Goal: Contribute content: Add original content to the website for others to see

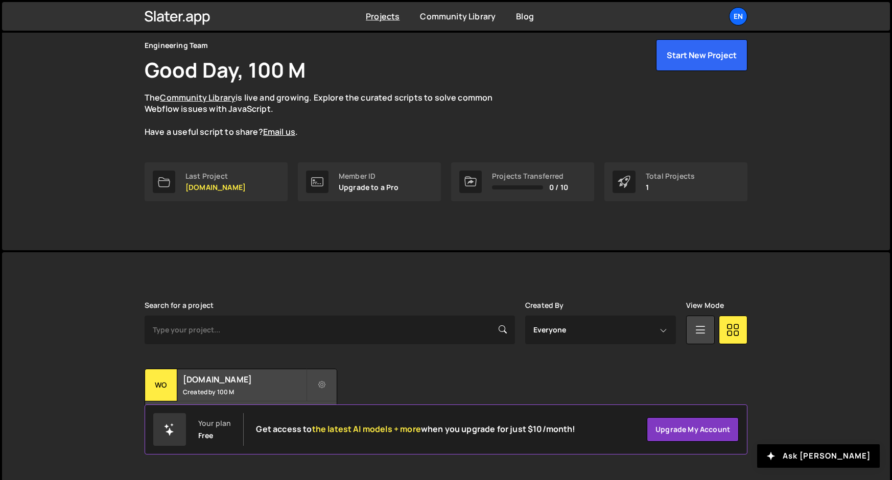
scroll to position [45, 0]
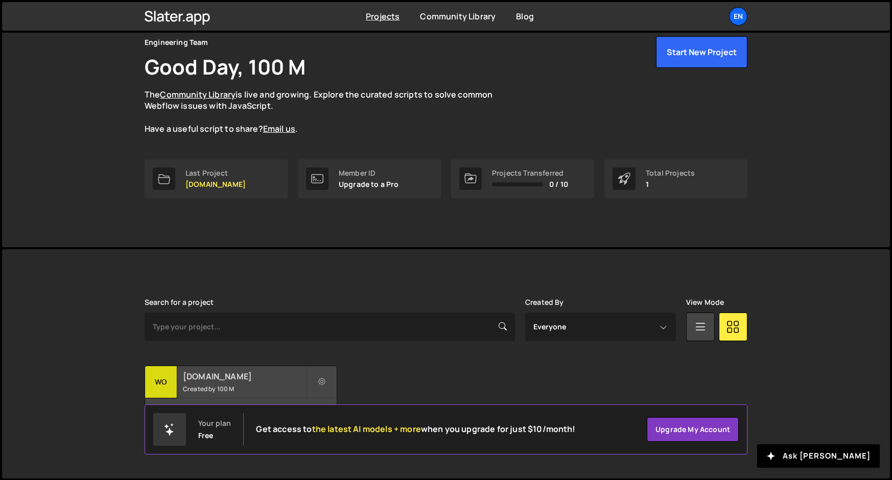
click at [202, 381] on h2 "[DOMAIN_NAME]" at bounding box center [244, 376] width 123 height 11
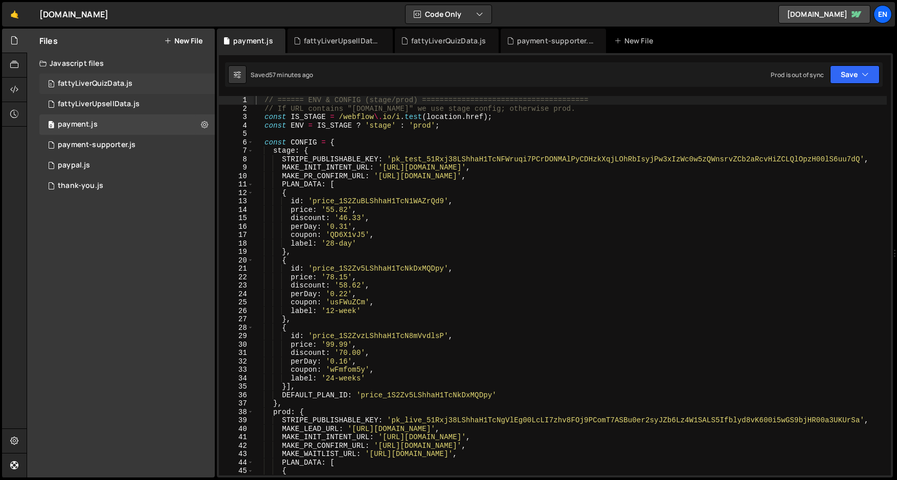
click at [103, 84] on div "fattyLiverQuizData.js" at bounding box center [95, 83] width 75 height 9
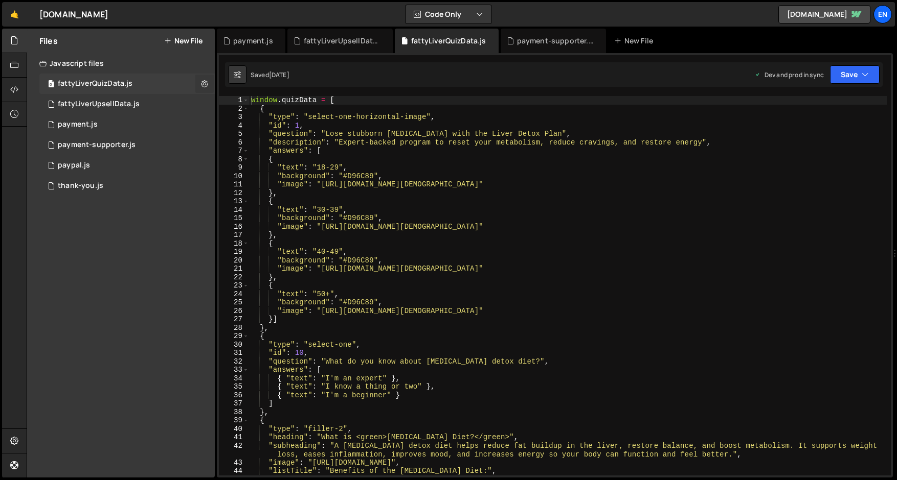
click at [200, 87] on button at bounding box center [204, 84] width 18 height 18
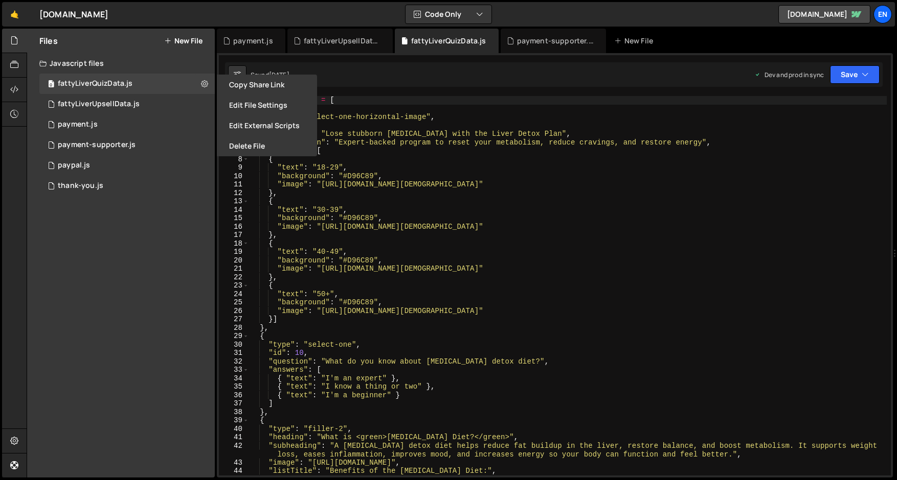
click at [179, 39] on button "New File" at bounding box center [183, 41] width 38 height 8
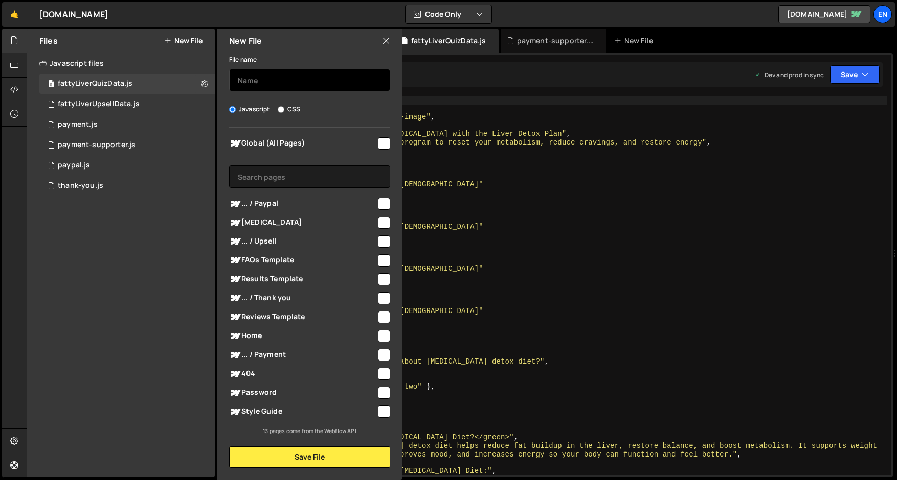
click at [247, 83] on input "text" at bounding box center [309, 80] width 161 height 22
type input "mediQuizData.js"
click at [201, 87] on icon at bounding box center [204, 84] width 7 height 10
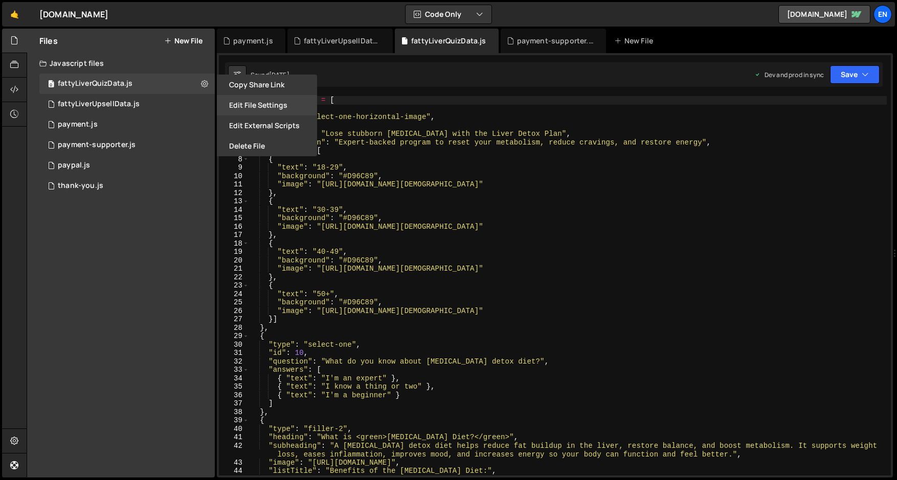
click at [244, 110] on button "Edit File Settings" at bounding box center [267, 105] width 100 height 20
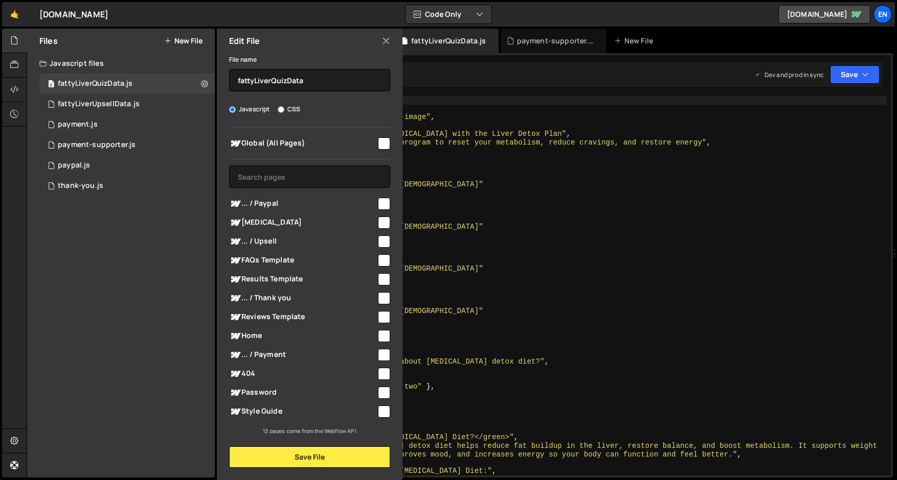
click at [190, 39] on button "New File" at bounding box center [183, 41] width 38 height 8
click at [248, 84] on input "text" at bounding box center [309, 80] width 161 height 22
click at [283, 456] on button "Save File" at bounding box center [309, 457] width 161 height 21
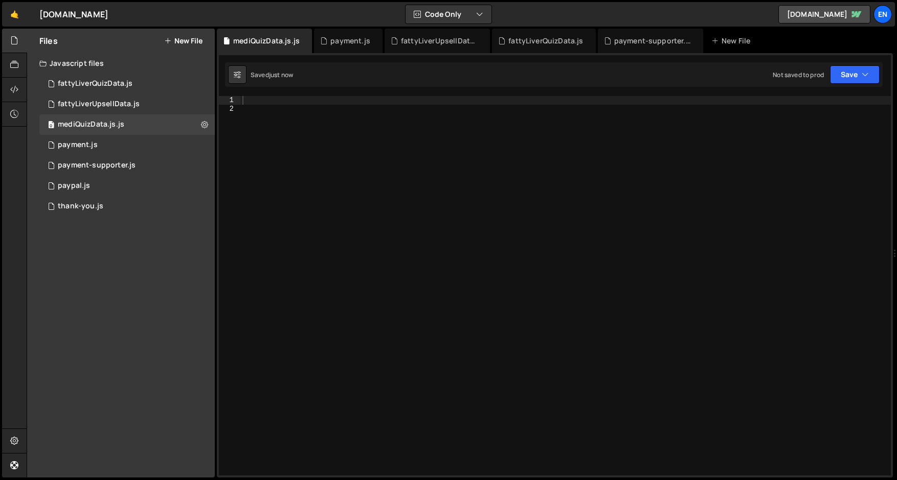
click at [194, 42] on button "New File" at bounding box center [183, 41] width 38 height 8
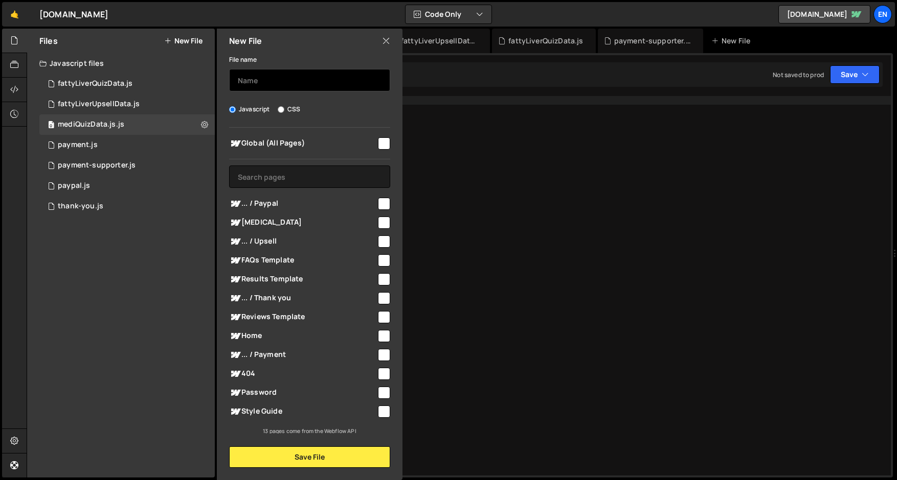
click at [247, 87] on input "text" at bounding box center [309, 80] width 161 height 22
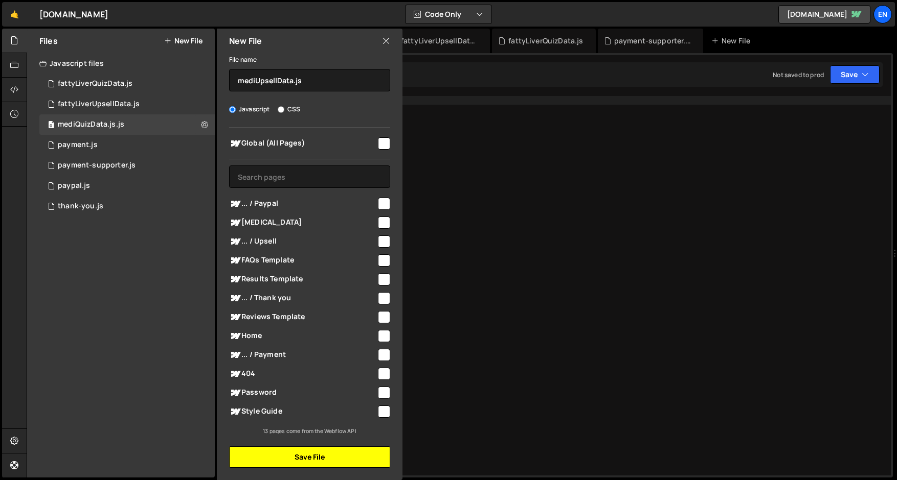
click at [276, 456] on button "Save File" at bounding box center [309, 457] width 161 height 21
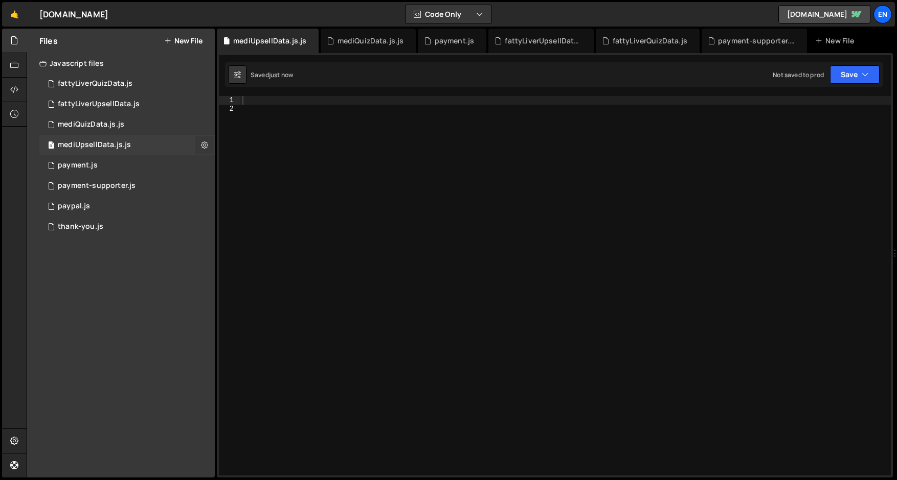
click at [202, 148] on icon at bounding box center [204, 145] width 7 height 10
type input "mediUpsellData.js"
radio input "true"
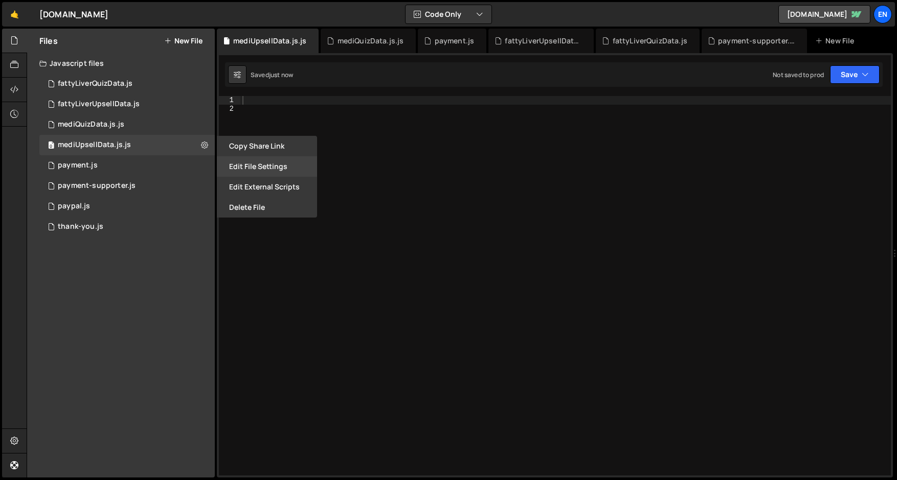
click at [228, 163] on button "Edit File Settings" at bounding box center [267, 166] width 100 height 20
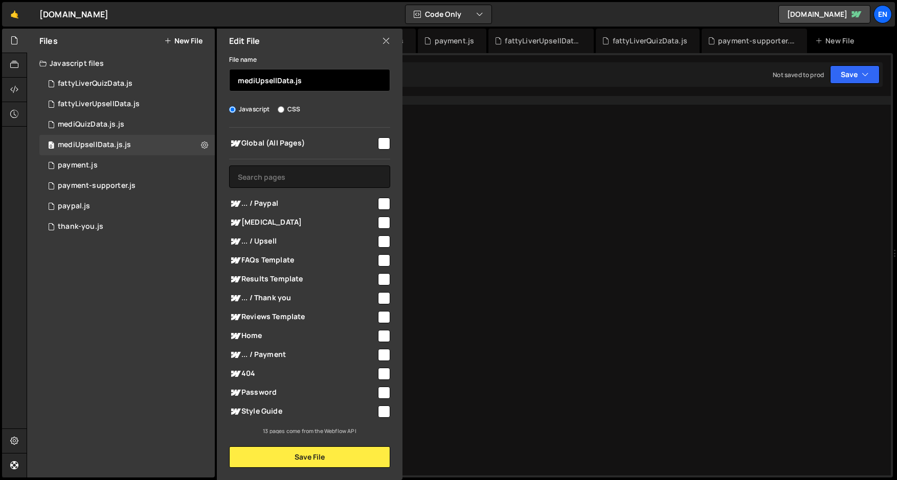
click at [316, 80] on input "mediUpsellData.js" at bounding box center [309, 80] width 161 height 22
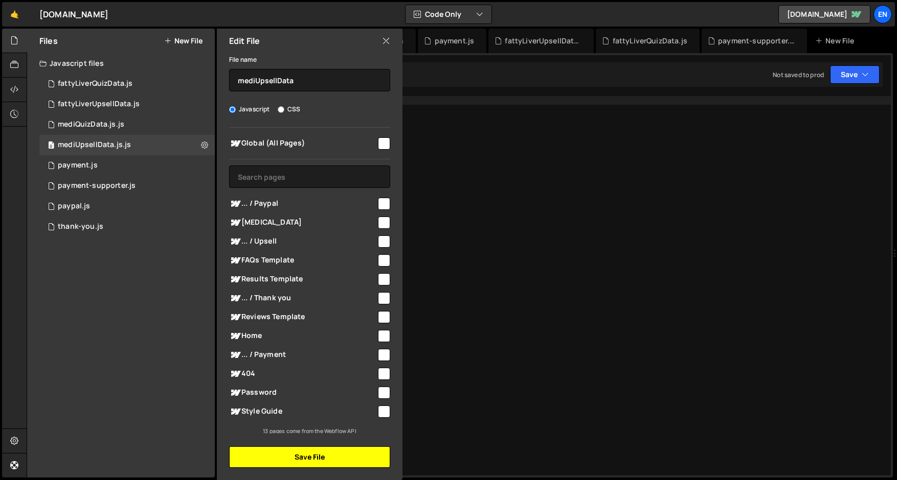
click at [268, 451] on button "Save File" at bounding box center [309, 457] width 161 height 21
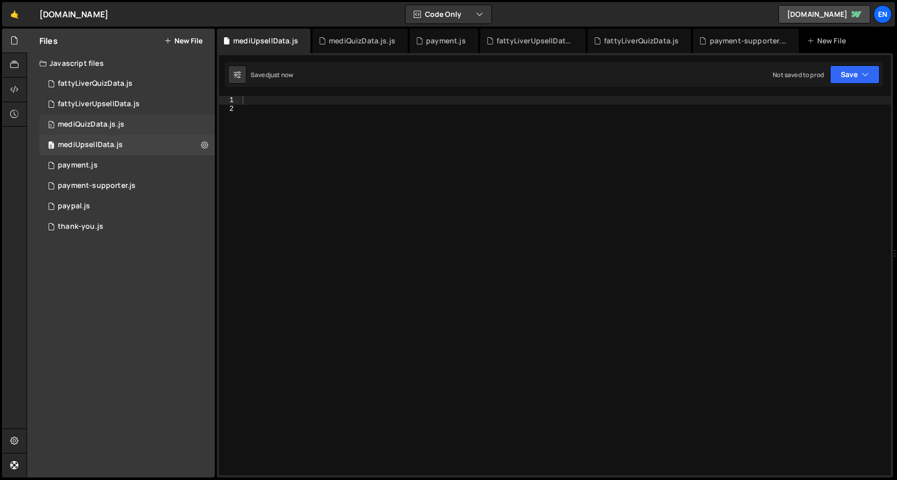
click at [153, 122] on div "0 mediQuizData.js.js 0" at bounding box center [126, 124] width 175 height 20
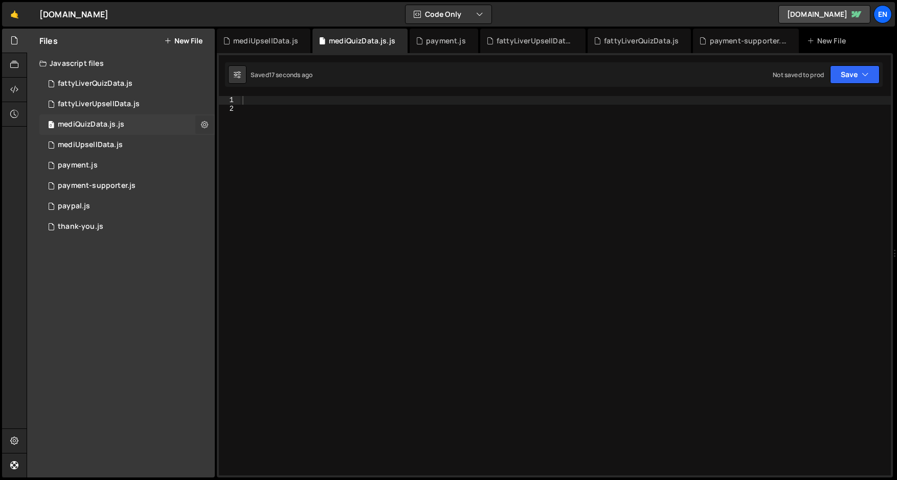
click at [211, 124] on button at bounding box center [204, 125] width 18 height 18
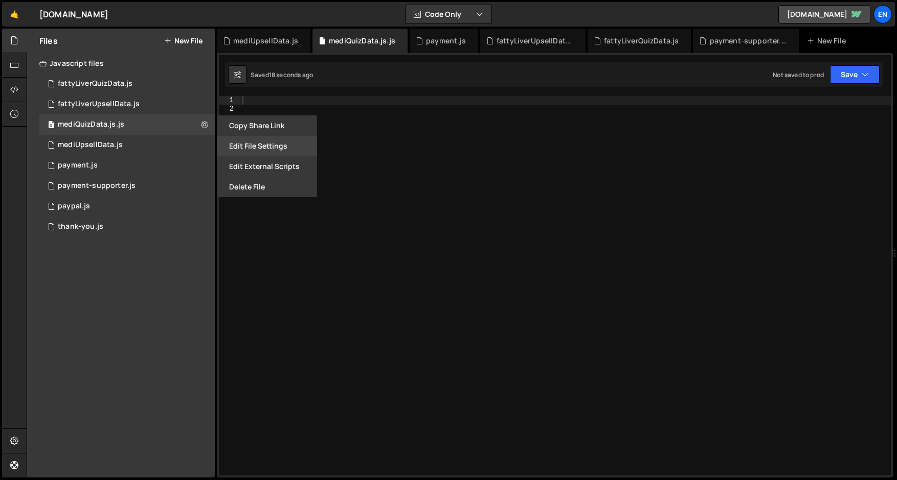
click at [234, 151] on button "Edit File Settings" at bounding box center [267, 146] width 100 height 20
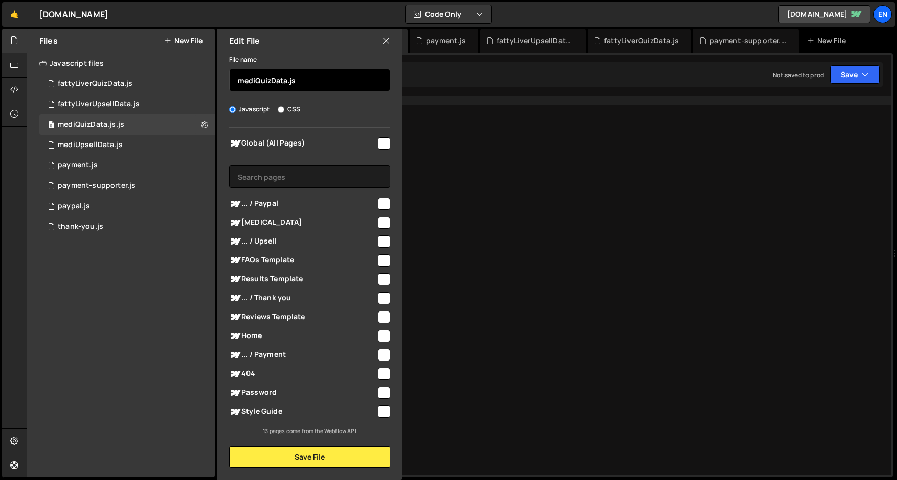
click at [311, 86] on input "mediQuizData.js" at bounding box center [309, 80] width 161 height 22
type input "mediQuizData"
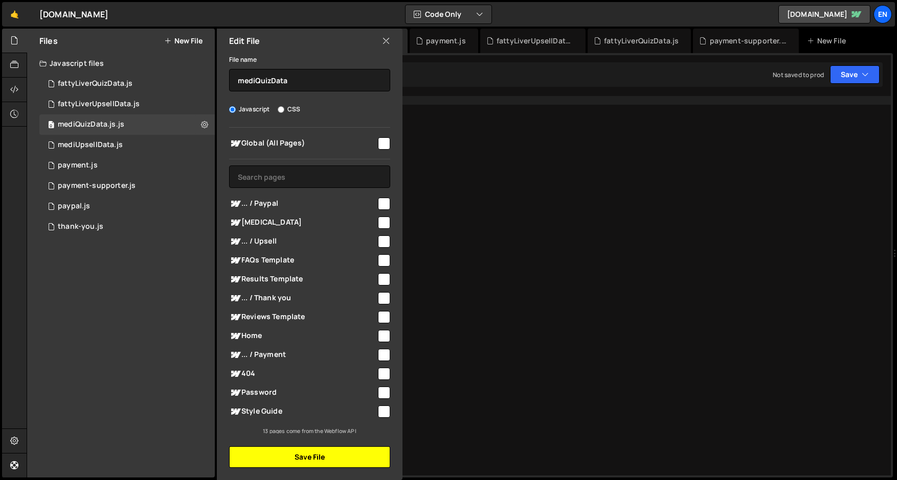
click at [276, 462] on button "Save File" at bounding box center [309, 457] width 161 height 21
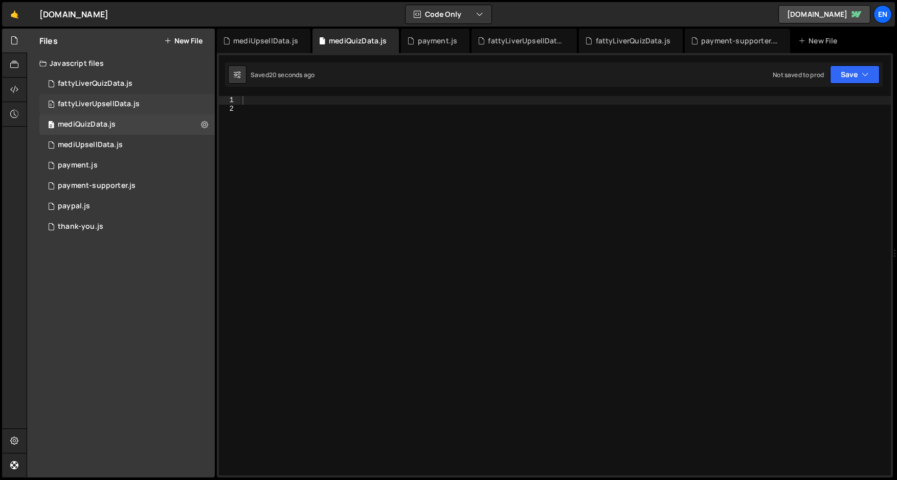
click at [114, 107] on div "fattyLiverUpsellData.js" at bounding box center [99, 104] width 82 height 9
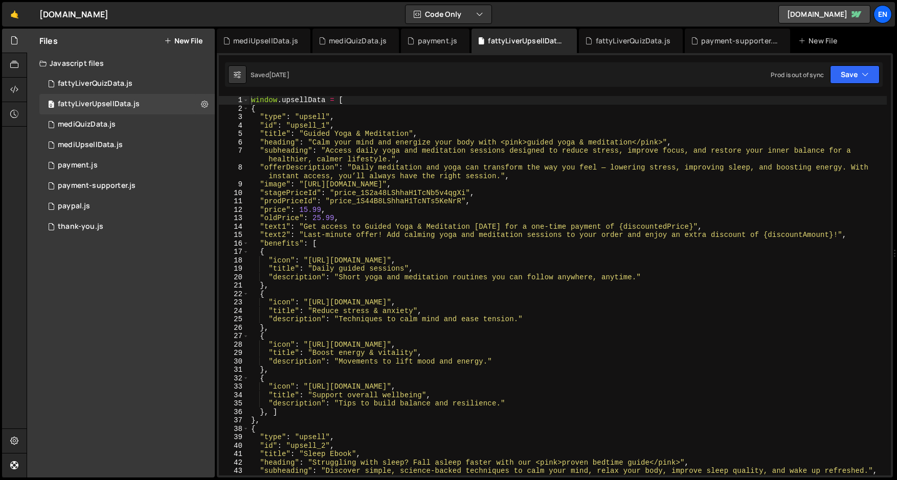
click at [297, 154] on div "window . upsellData = [ { "type" : "upsell" , "id" : "upsell_1" , "title" : "Gu…" at bounding box center [567, 298] width 637 height 405
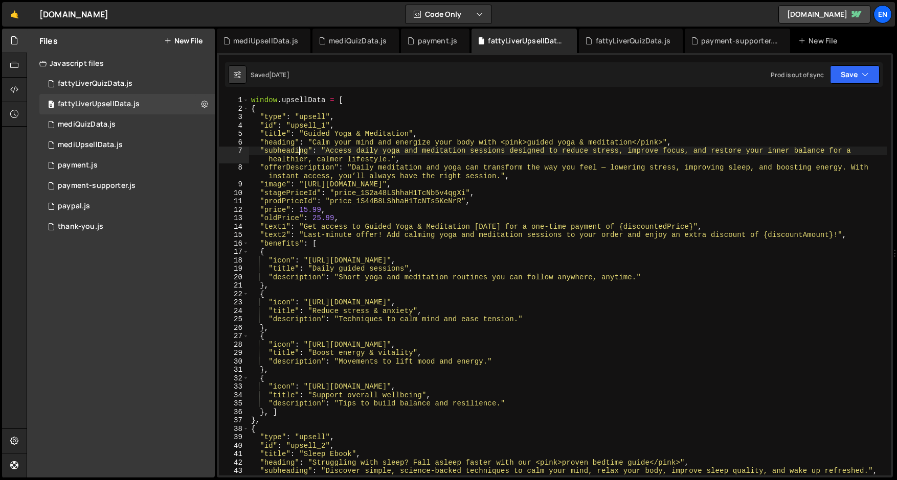
type textarea "}]"
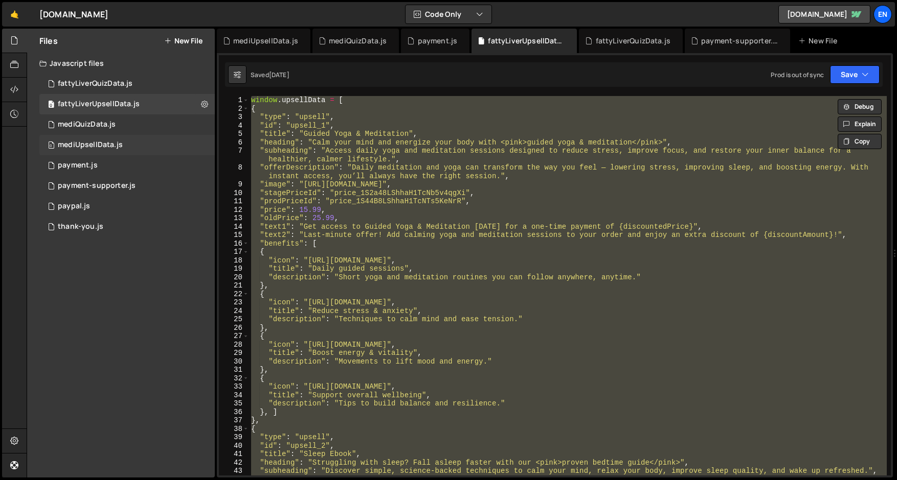
click at [133, 145] on div "0 mediUpsellData.js 0" at bounding box center [126, 145] width 175 height 20
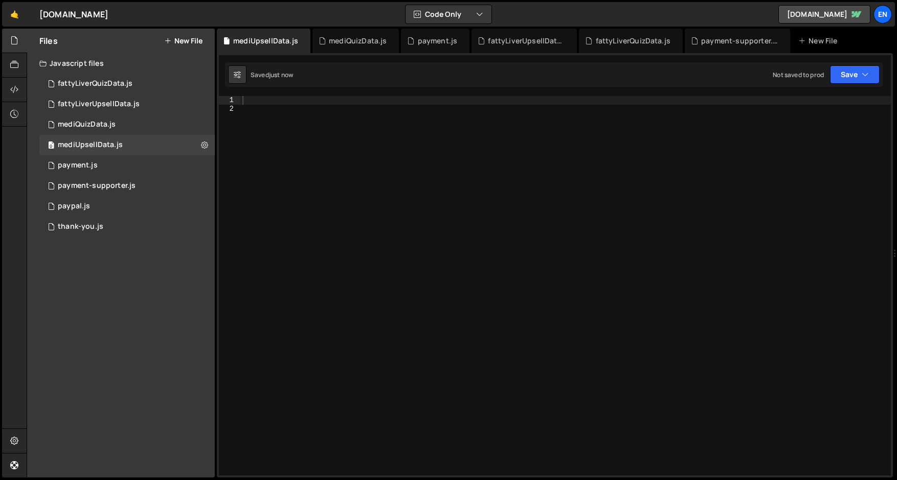
click at [331, 182] on div at bounding box center [565, 294] width 650 height 397
paste textarea "}]"
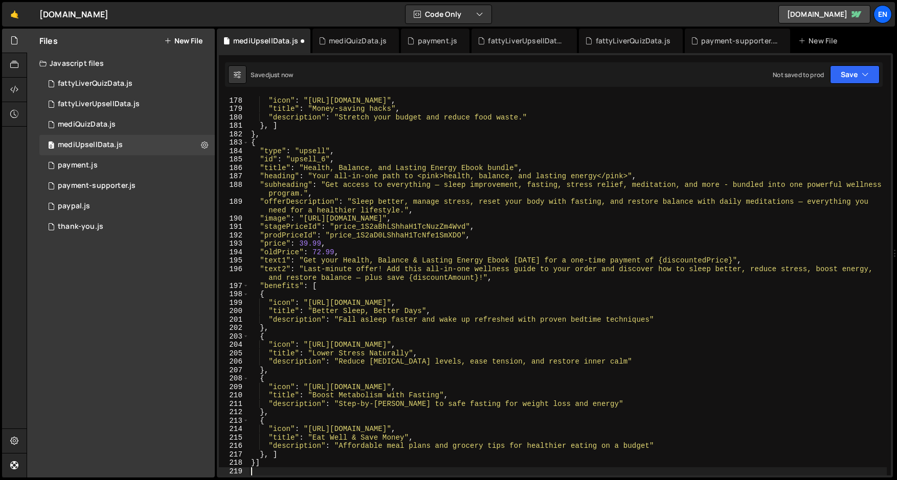
type textarea "}]"
paste textarea
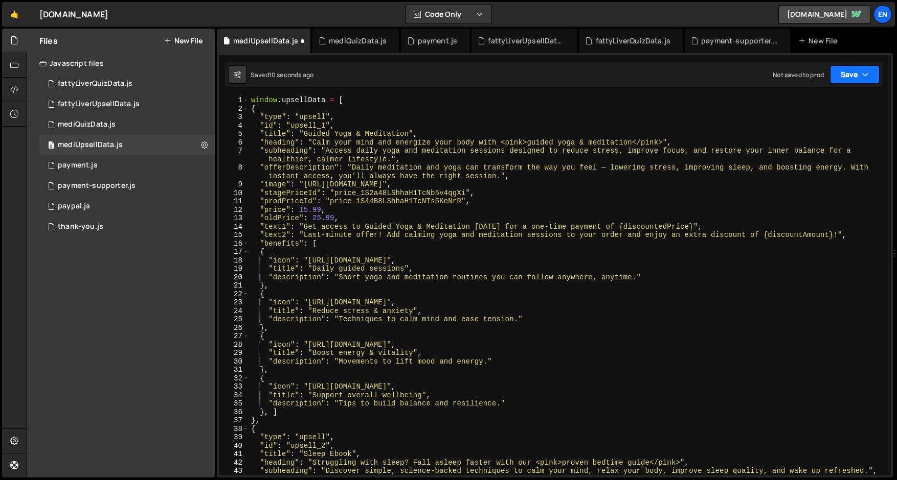
click at [842, 74] on button "Save" at bounding box center [855, 74] width 50 height 18
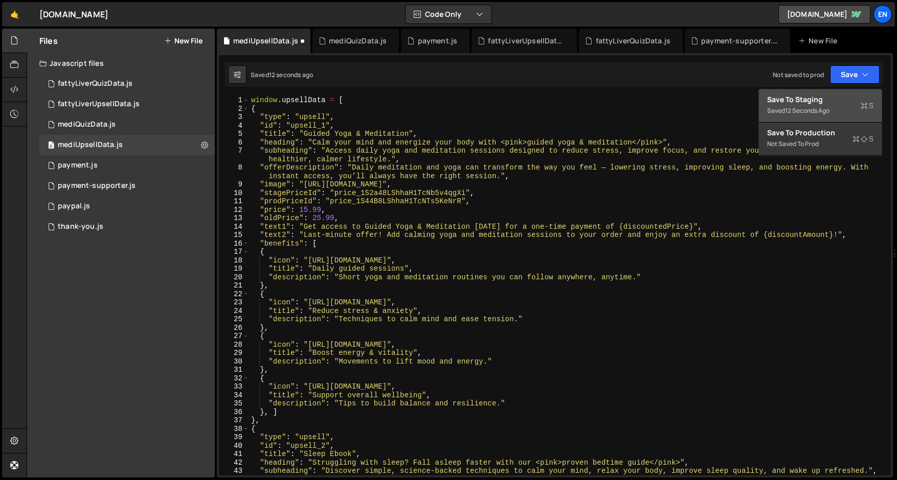
click at [790, 114] on div "12 seconds ago" at bounding box center [807, 110] width 44 height 9
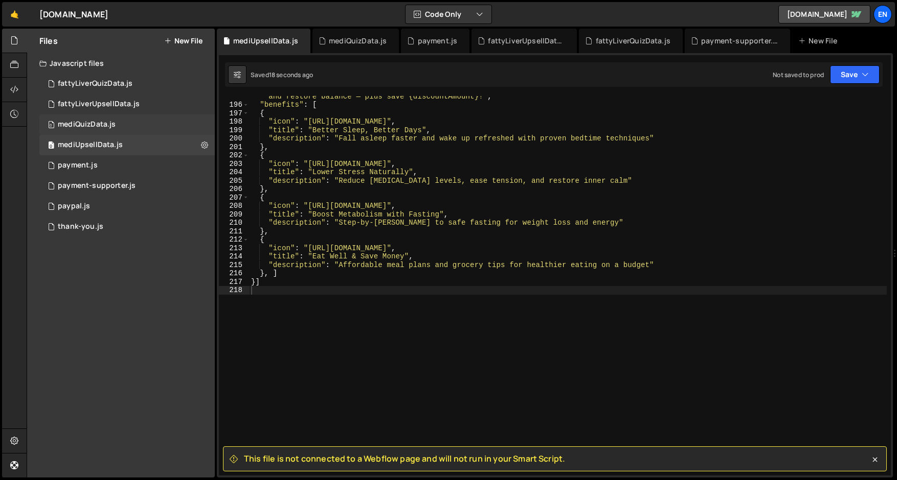
click at [73, 121] on div "mediQuizData.js" at bounding box center [87, 124] width 58 height 9
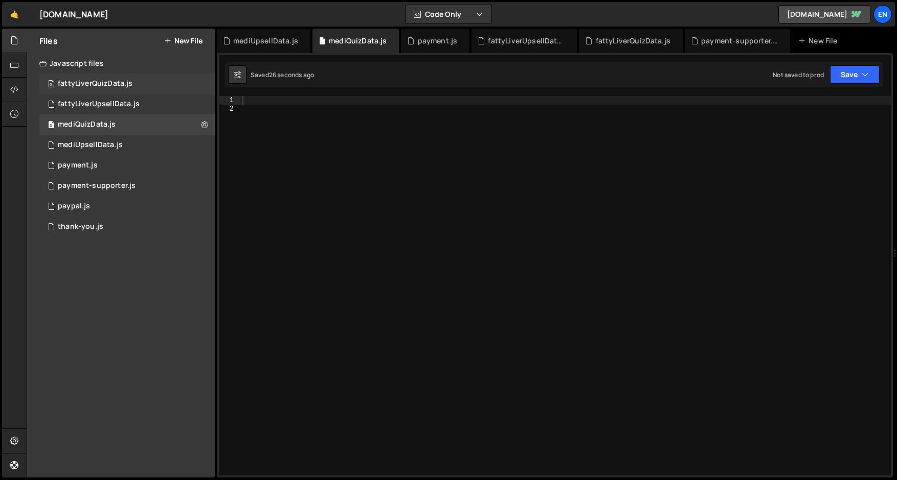
click at [77, 83] on div "fattyLiverQuizData.js" at bounding box center [95, 83] width 75 height 9
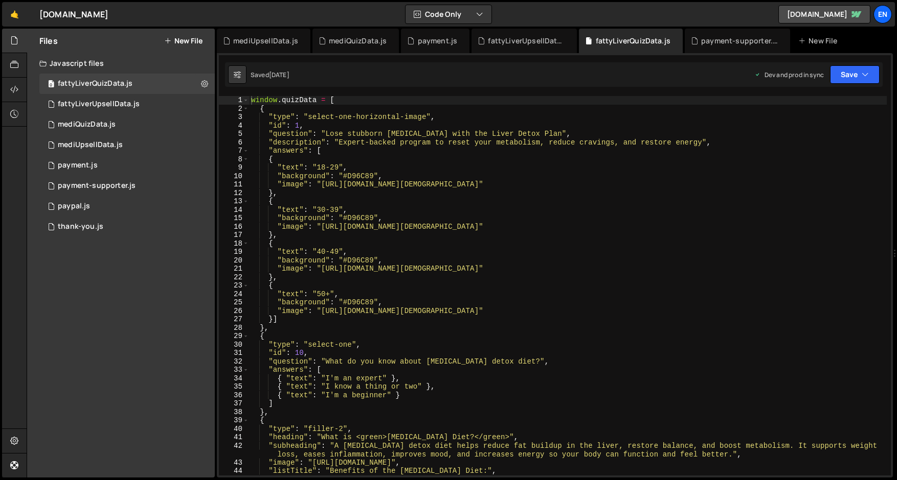
click at [299, 160] on div "window . quizData = [ { "type" : "select-one-horizontal-image" , "id" : 1 , "qu…" at bounding box center [567, 294] width 637 height 397
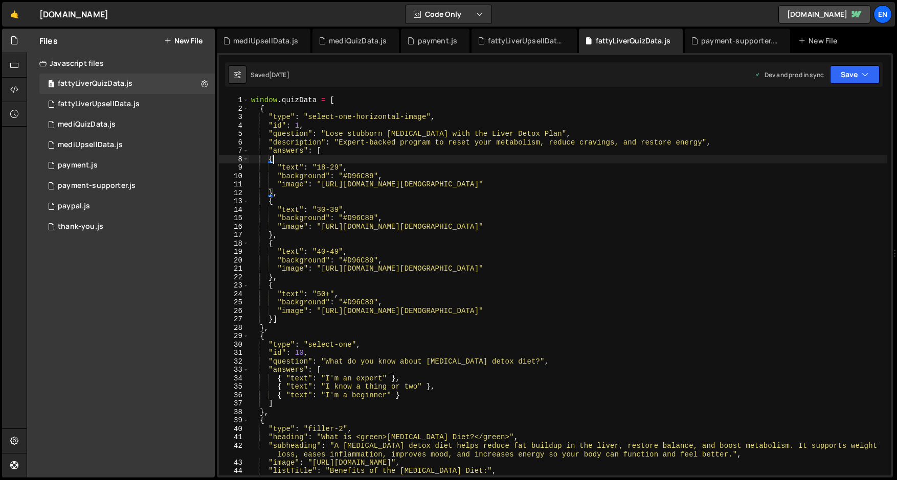
type textarea "]"
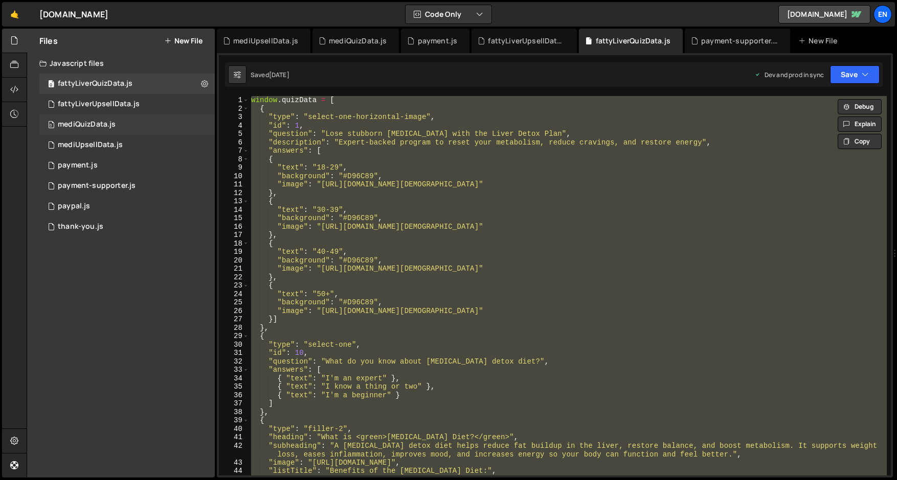
click at [131, 122] on div "0 mediQuizData.js 0" at bounding box center [126, 124] width 175 height 20
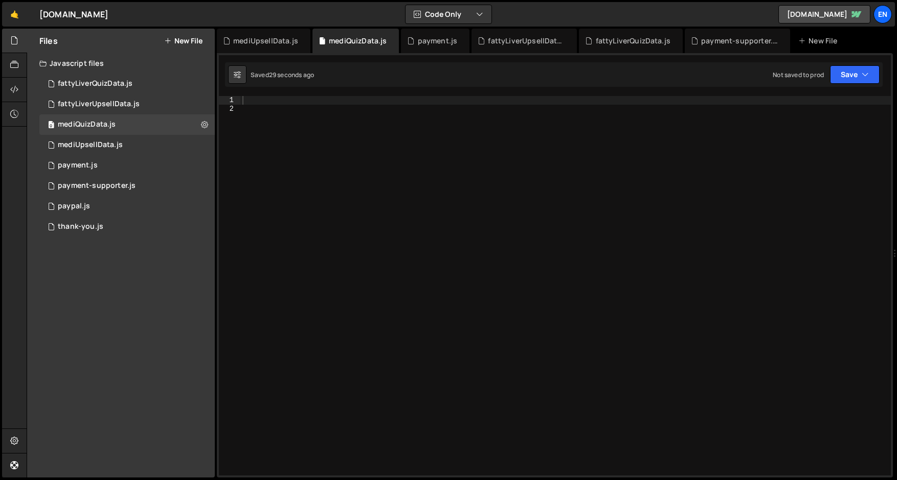
click at [312, 151] on div at bounding box center [565, 294] width 650 height 397
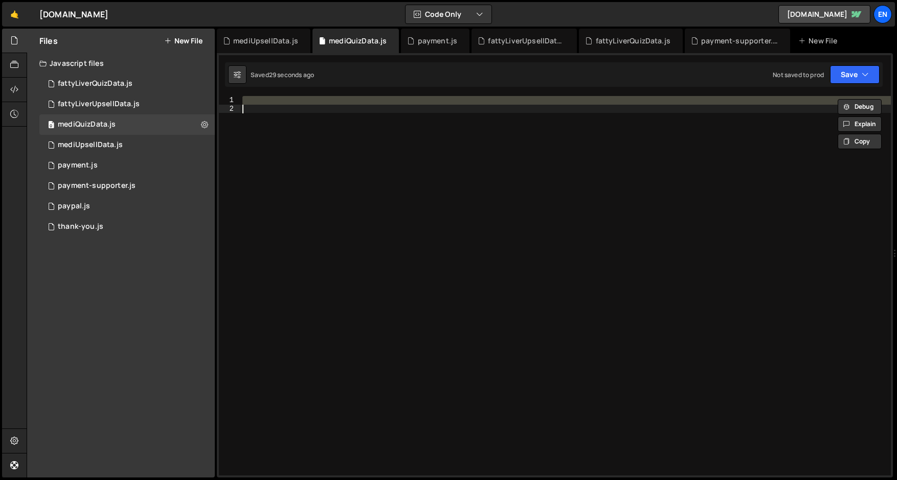
paste textarea
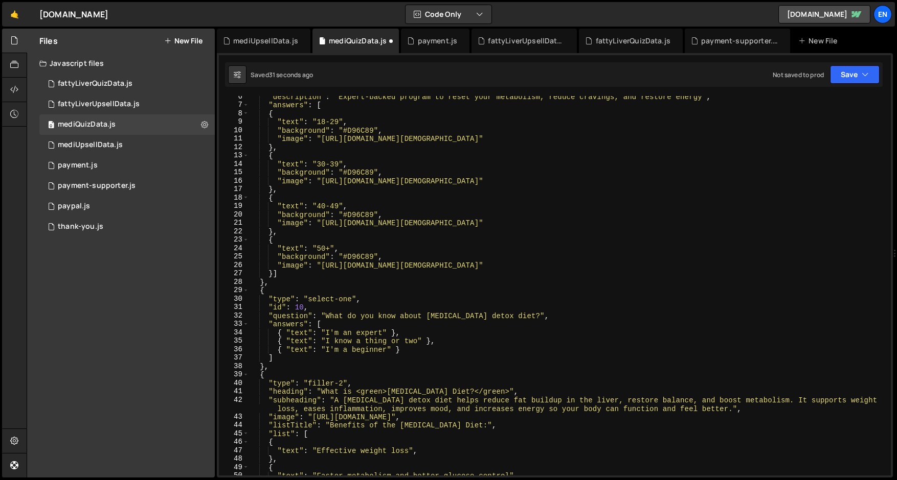
scroll to position [0, 0]
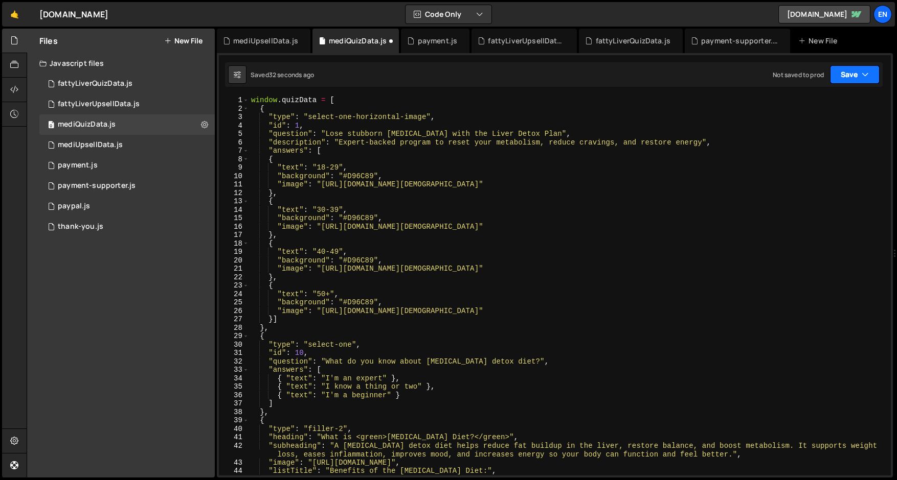
click at [844, 72] on button "Save" at bounding box center [855, 74] width 50 height 18
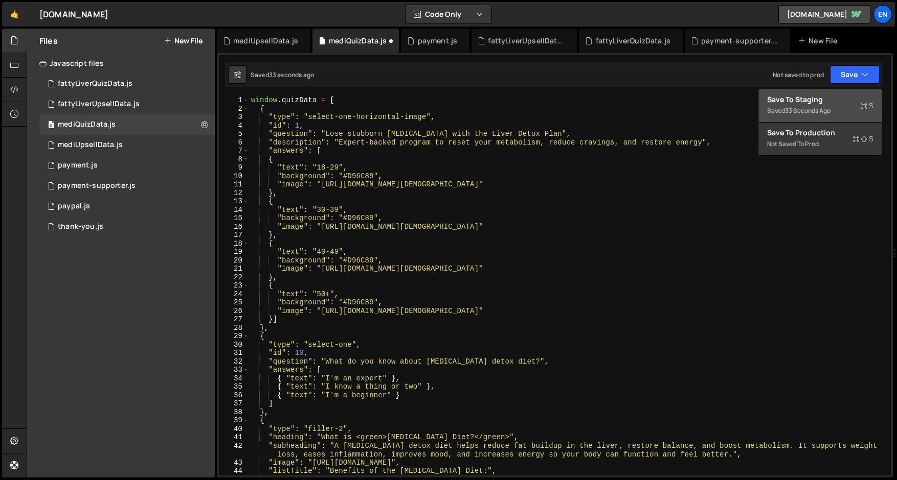
click at [840, 98] on div "Save to Staging S" at bounding box center [820, 100] width 106 height 10
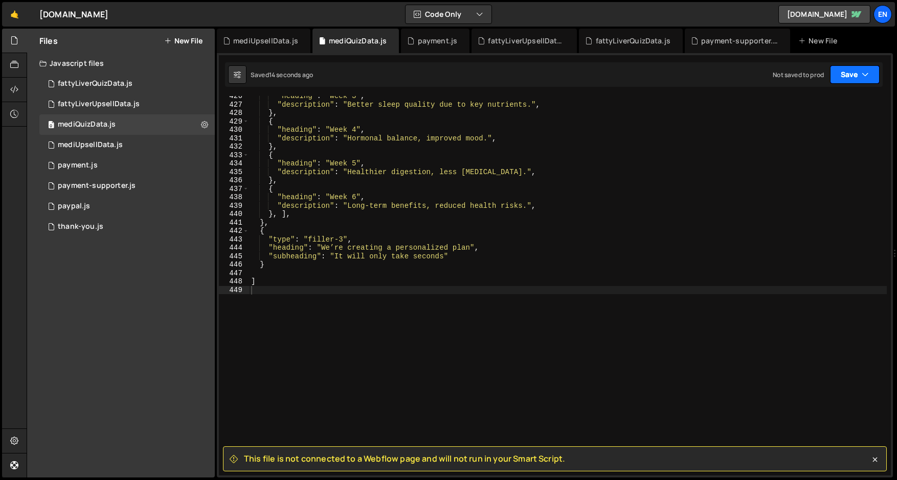
drag, startPoint x: 843, startPoint y: 75, endPoint x: 844, endPoint y: 82, distance: 7.7
click at [843, 74] on button "Save" at bounding box center [855, 74] width 50 height 18
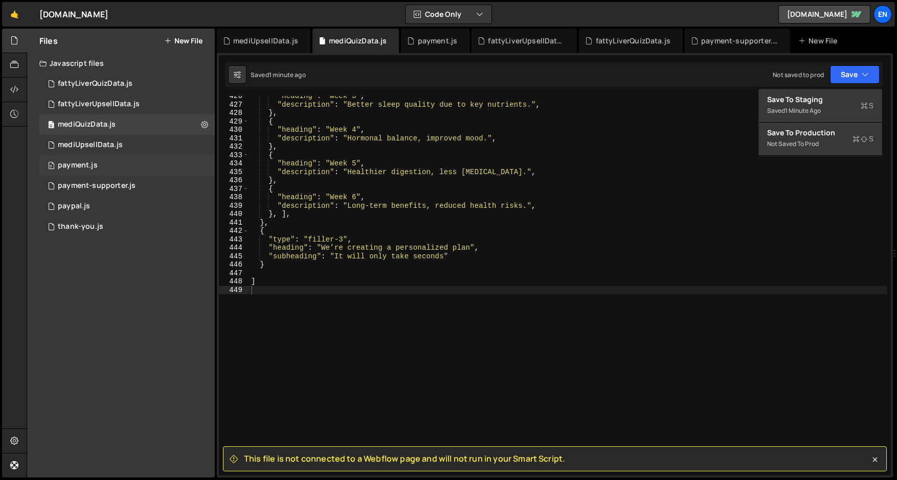
click at [73, 165] on div "payment.js" at bounding box center [78, 165] width 40 height 9
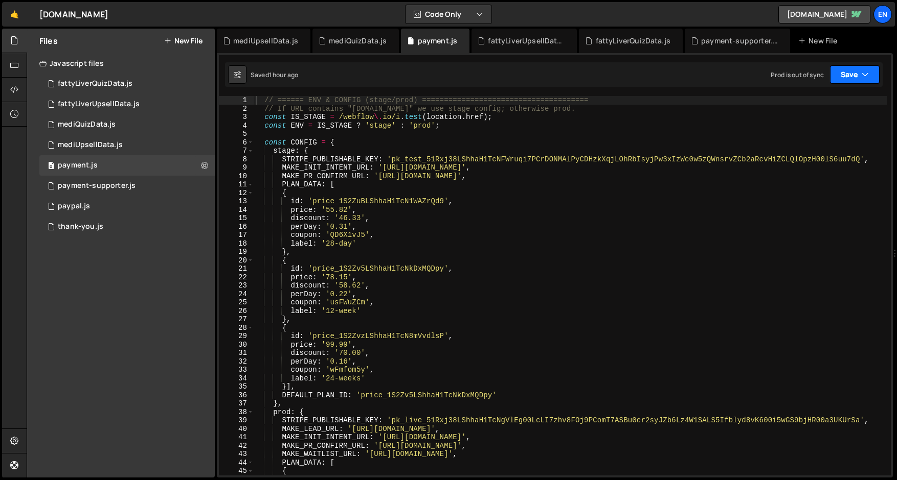
click at [868, 76] on button "Save" at bounding box center [855, 74] width 50 height 18
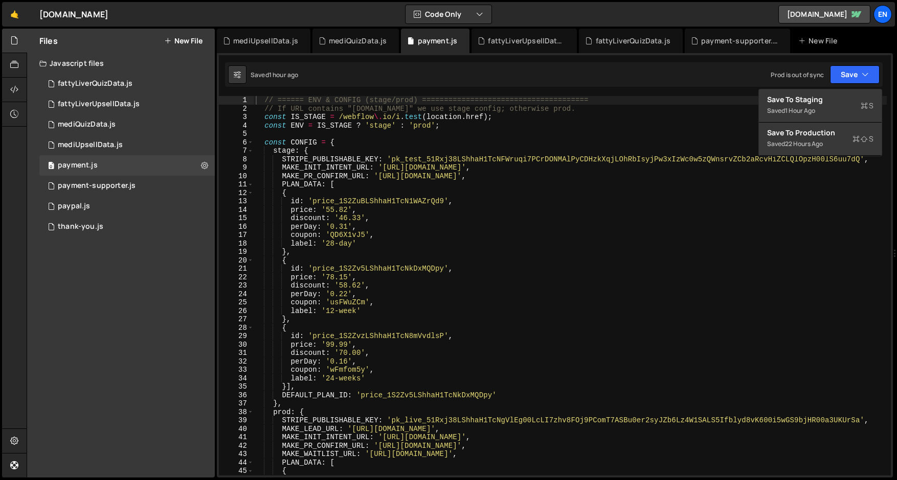
type textarea "MAKE_INIT_INTENT_URL: 'https://hook.us2.make.com/vnd7f96c5jx61hym3w93ylvfb7jaa0…"
click at [741, 165] on div "// ====== ENV & CONFIG (stage/prod) ====================================== // I…" at bounding box center [570, 294] width 633 height 397
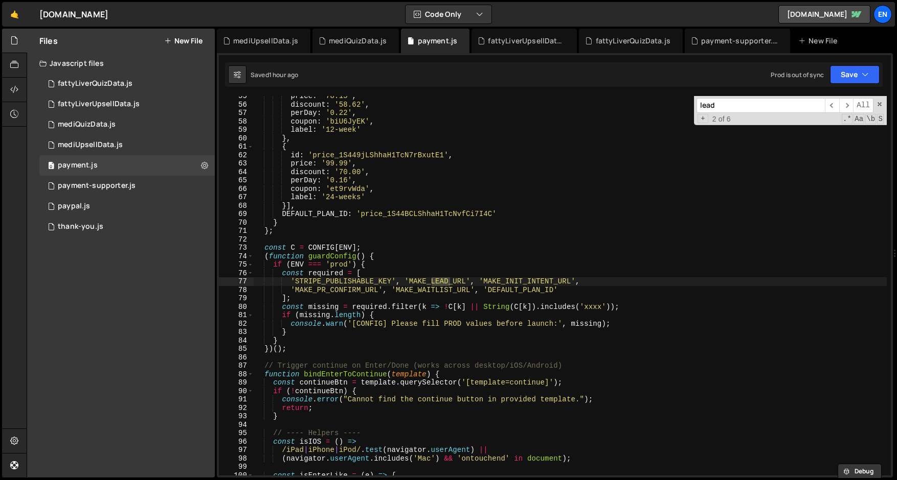
scroll to position [5123, 0]
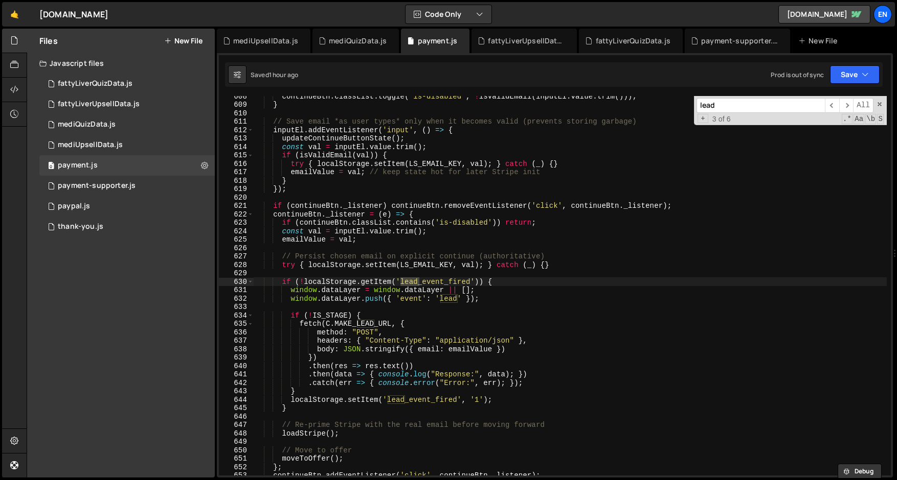
type input "lead"
click at [449, 300] on div "continueBtn . classList . toggle ( 'is-disabled' , ! isValidEmail ( inputEl . v…" at bounding box center [570, 290] width 633 height 397
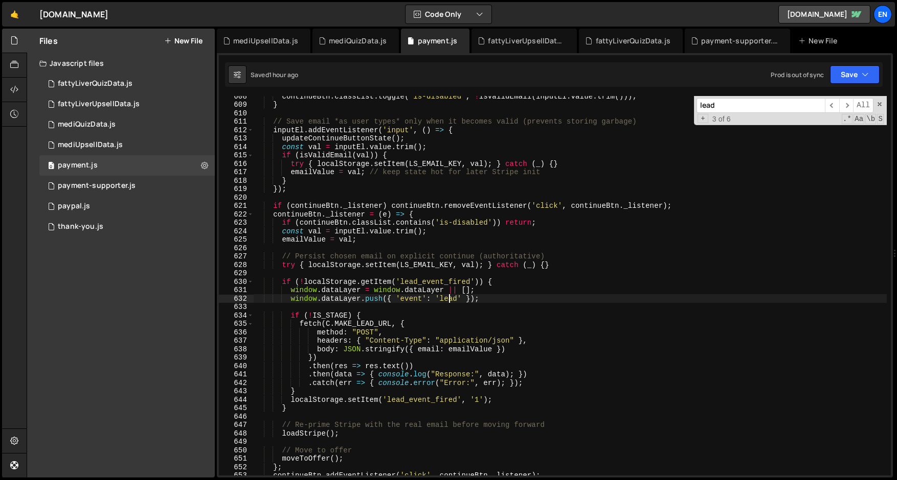
click at [449, 300] on div "continueBtn . classList . toggle ( 'is-disabled' , ! isValidEmail ( inputEl . v…" at bounding box center [570, 290] width 633 height 397
paste textarea "_generated"
click at [453, 300] on div "continueBtn . classList . toggle ( 'is-disabled' , ! isValidEmail ( inputEl . v…" at bounding box center [570, 290] width 633 height 397
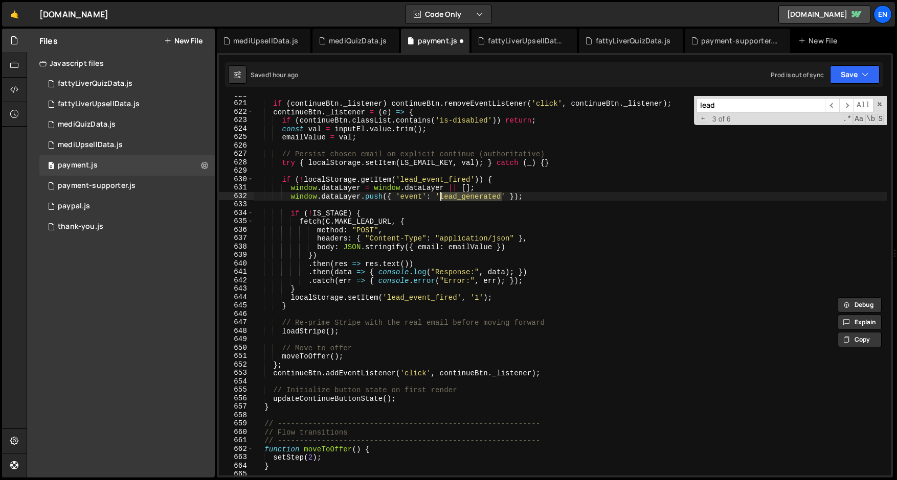
scroll to position [5226, 0]
click at [313, 186] on div "if ( continueBtn . _listener ) continueBtn . removeEventListener ( 'click' , co…" at bounding box center [570, 289] width 633 height 397
type textarea "window.dataLayer = window.dataLayer || [];"
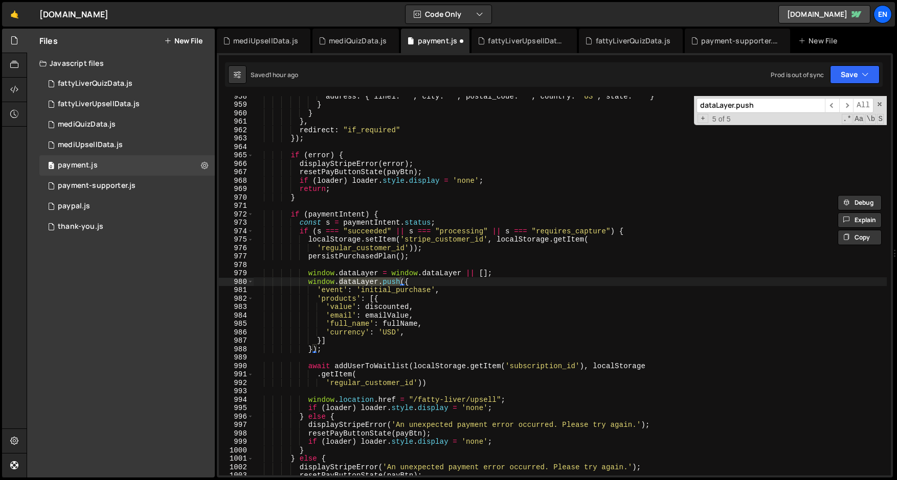
scroll to position [3993, 0]
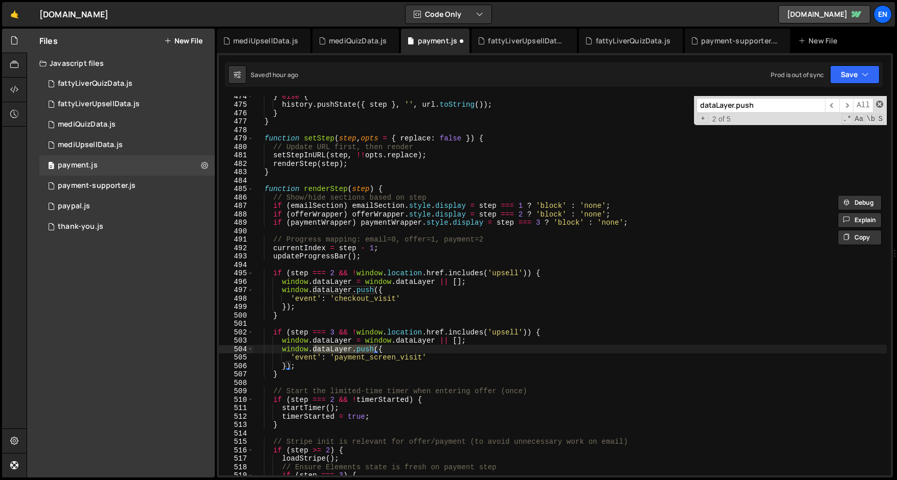
type input "dataLayer.push"
click at [880, 106] on span at bounding box center [879, 104] width 7 height 7
type textarea "window.dataLayer.push({"
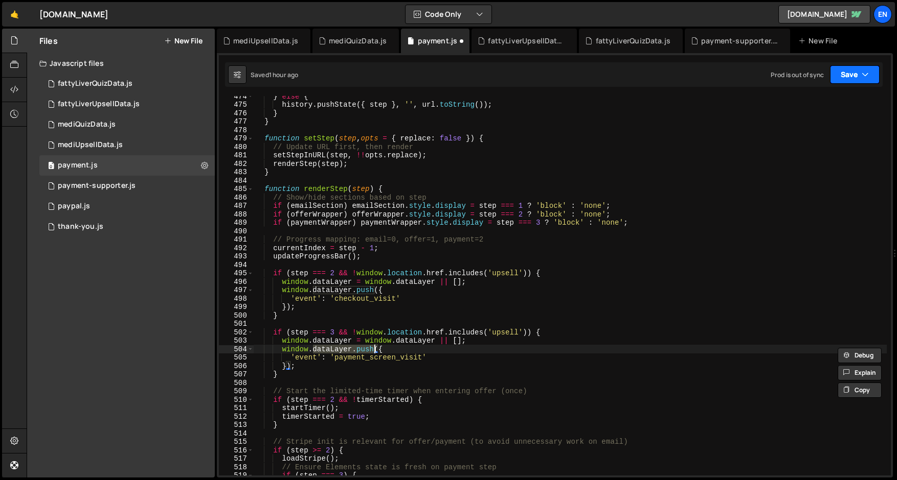
click at [860, 76] on button "Save" at bounding box center [855, 74] width 50 height 18
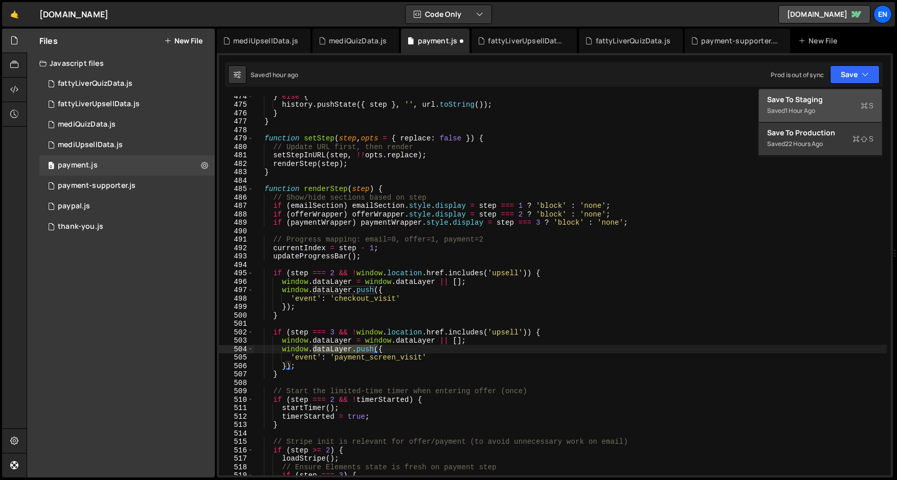
click at [832, 101] on div "Save to Staging S" at bounding box center [820, 100] width 106 height 10
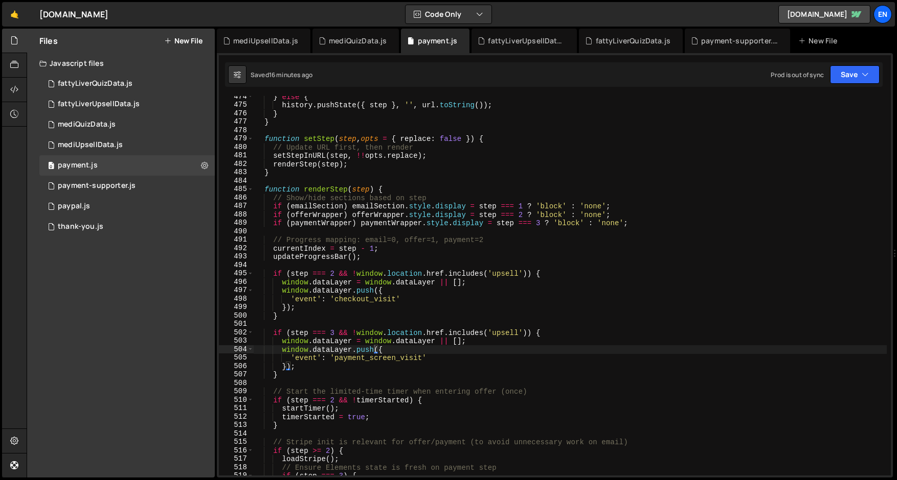
click at [365, 180] on div "} else { history . pushState ({ step } , '' , url . toString ( )) ; } } functio…" at bounding box center [570, 291] width 633 height 397
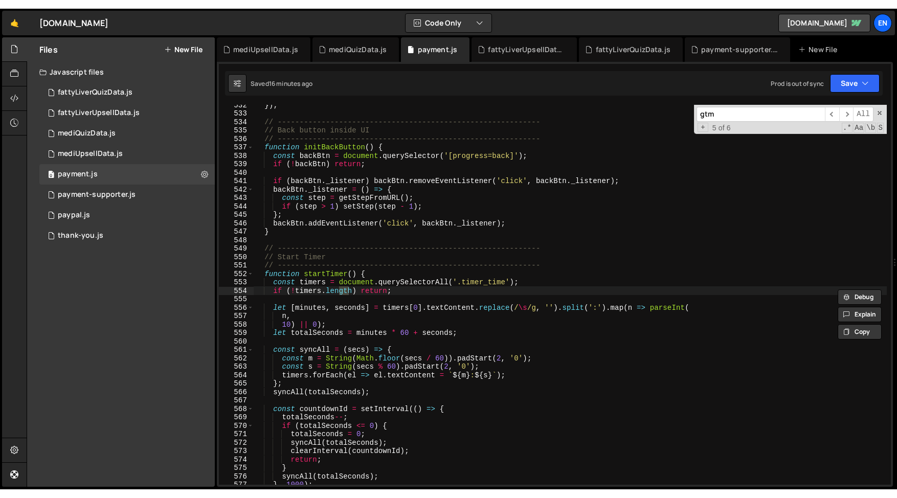
scroll to position [4482, 0]
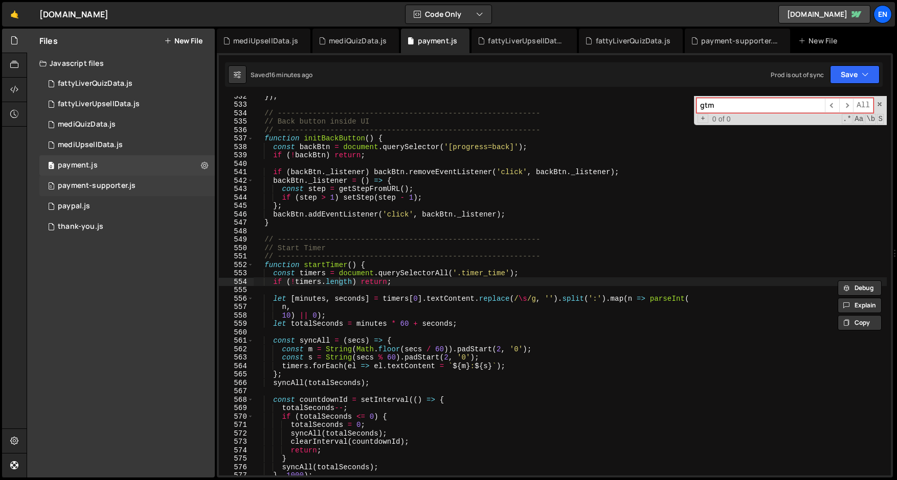
type input "gtm"
click at [80, 184] on div "payment-supporter.js" at bounding box center [97, 185] width 78 height 9
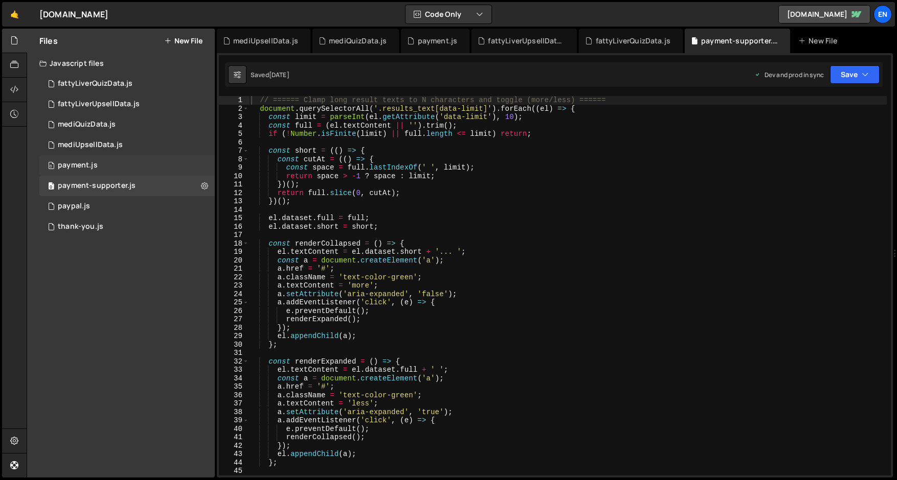
click at [81, 170] on div "0 payment.js 0" at bounding box center [126, 165] width 175 height 20
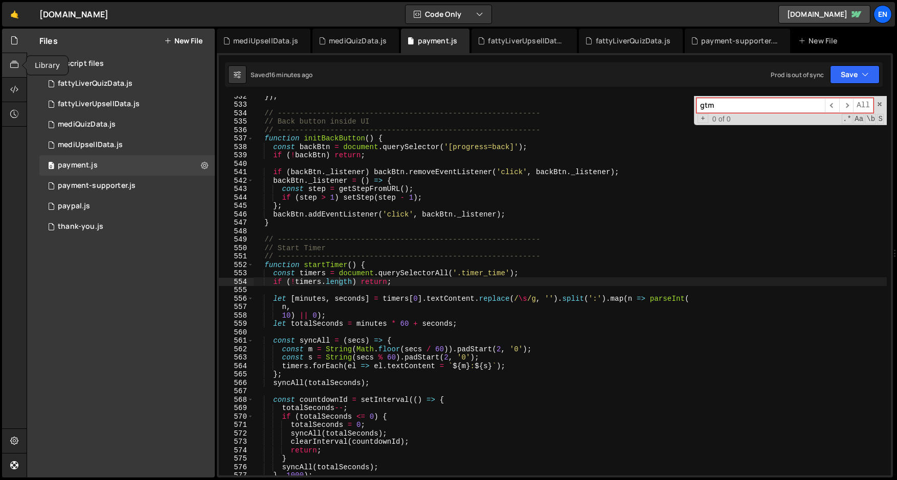
click at [5, 66] on div at bounding box center [14, 65] width 25 height 25
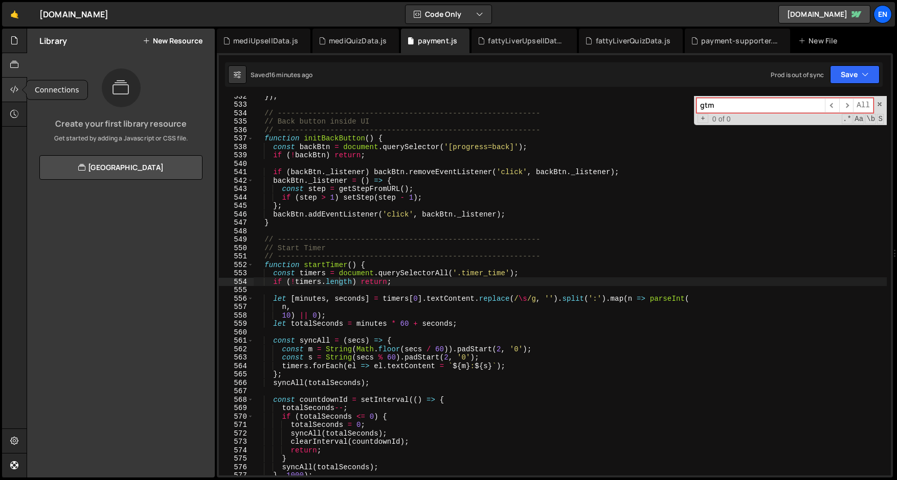
click at [7, 85] on div at bounding box center [14, 90] width 25 height 25
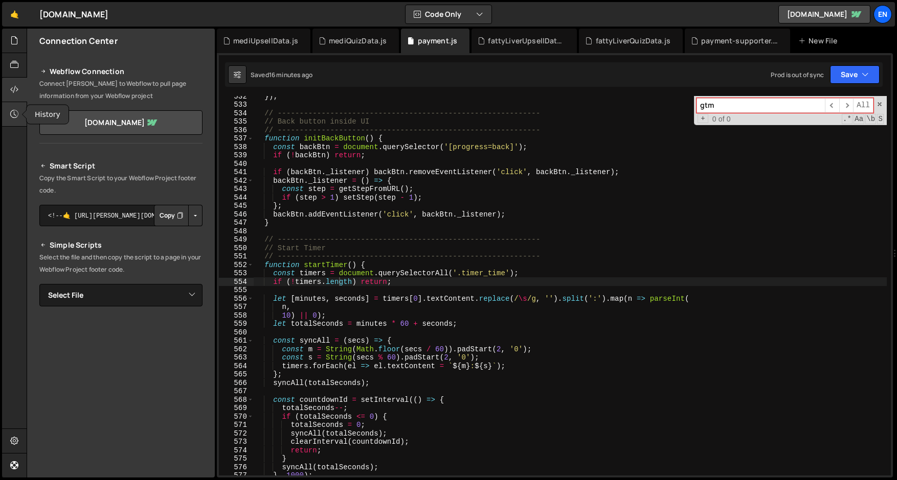
click at [11, 108] on div at bounding box center [14, 114] width 25 height 25
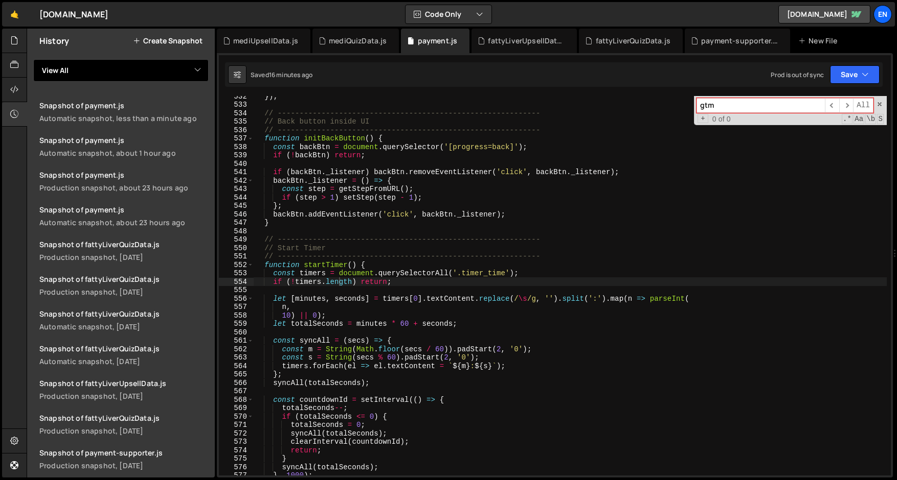
drag, startPoint x: 180, startPoint y: 38, endPoint x: 170, endPoint y: 70, distance: 33.3
click at [170, 70] on div "History Create Snapshot View All fattyLiverQuizData fattyLiverUpsellData paymen…" at bounding box center [121, 253] width 188 height 449
click at [170, 70] on select "View All fattyLiverQuizData fattyLiverUpsellData payment payment-supporter payp…" at bounding box center [120, 70] width 175 height 22
select select "46551"
click at [33, 59] on select "View All fattyLiverQuizData fattyLiverUpsellData payment payment-supporter payp…" at bounding box center [120, 70] width 175 height 22
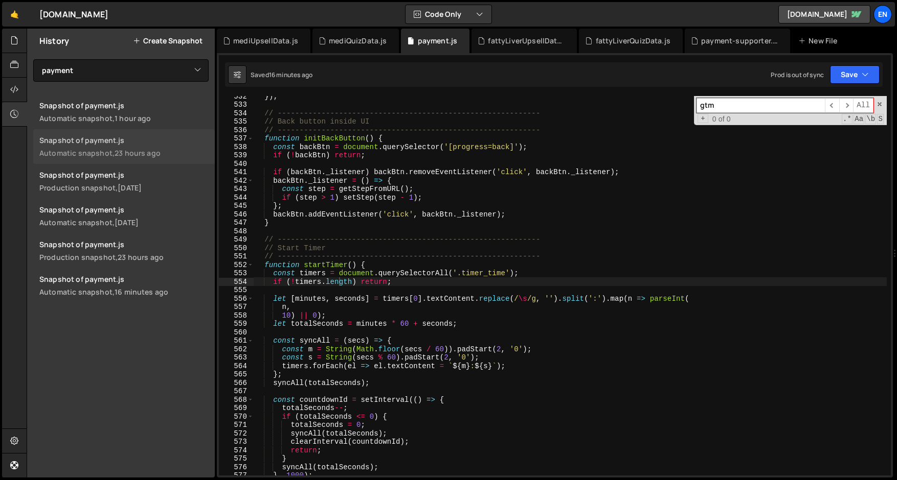
click at [155, 148] on div "23 hours ago" at bounding box center [137, 153] width 46 height 10
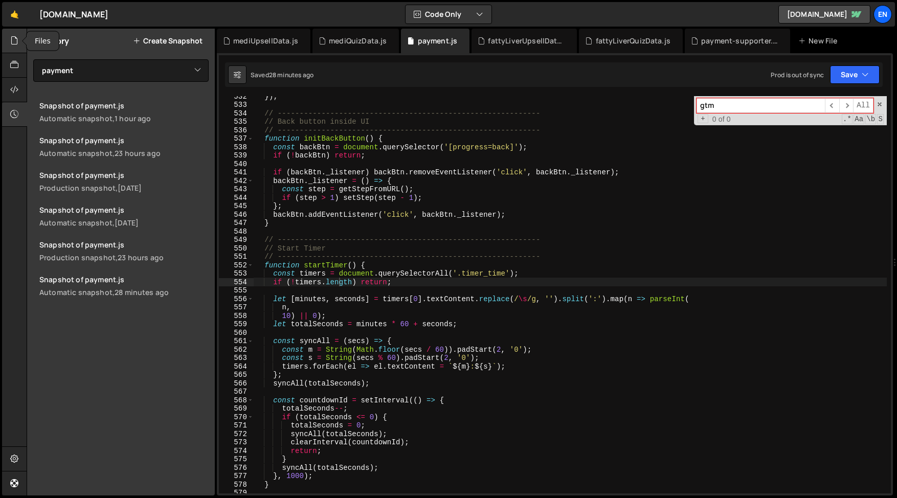
click at [8, 37] on div at bounding box center [14, 41] width 25 height 25
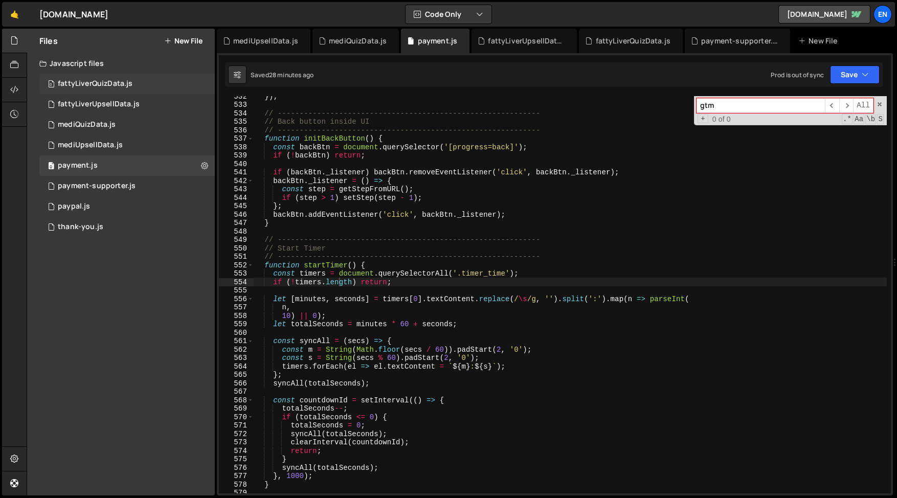
click at [80, 88] on div "fattyLiverQuizData.js" at bounding box center [95, 83] width 75 height 9
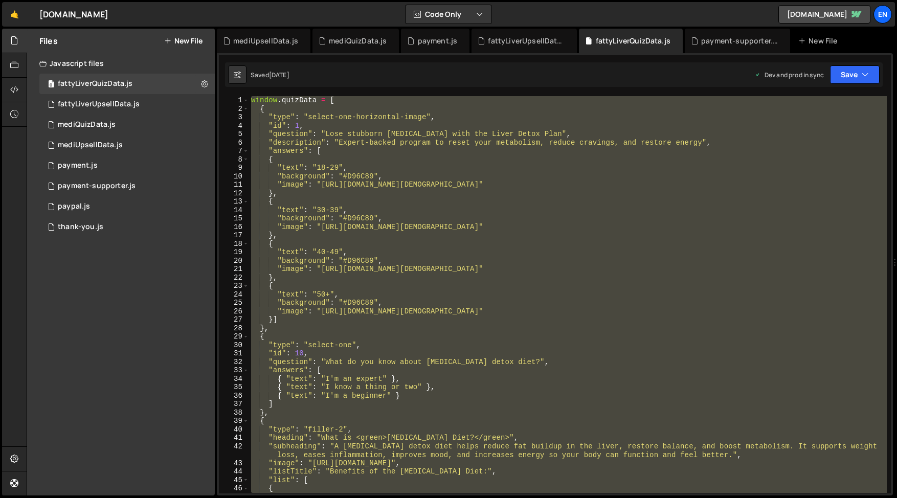
click at [374, 186] on div "window . quizData = [ { "type" : "select-one-horizontal-image" , "id" : 1 , "qu…" at bounding box center [567, 294] width 637 height 397
type textarea ""image": "https://pub-303c508be45e42728ceb54589c714dc9.r2.dev/Age-18-29.png""
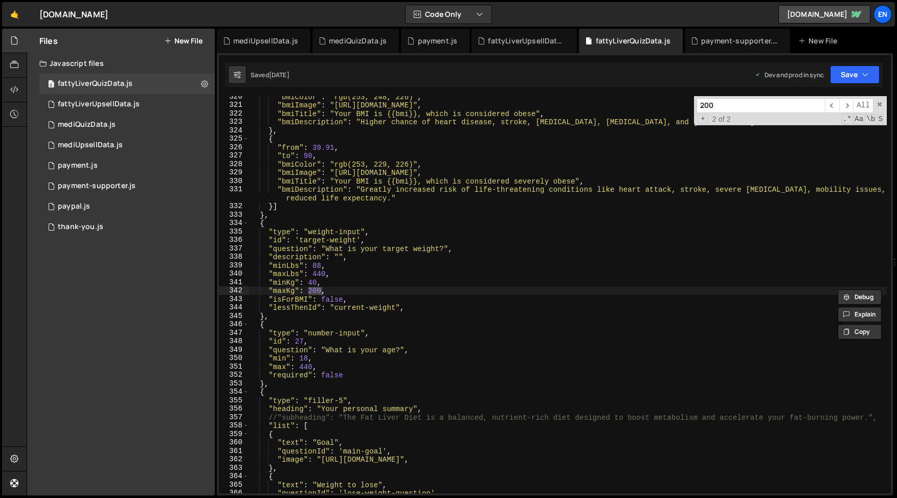
scroll to position [2711, 0]
type input "200"
click at [310, 292] on div ""bmiColor" : "rgb(253, 248, 226)" , "bmiImage" : "https://example.com/bmi-norma…" at bounding box center [567, 294] width 637 height 397
click at [743, 112] on input "200" at bounding box center [760, 105] width 128 height 15
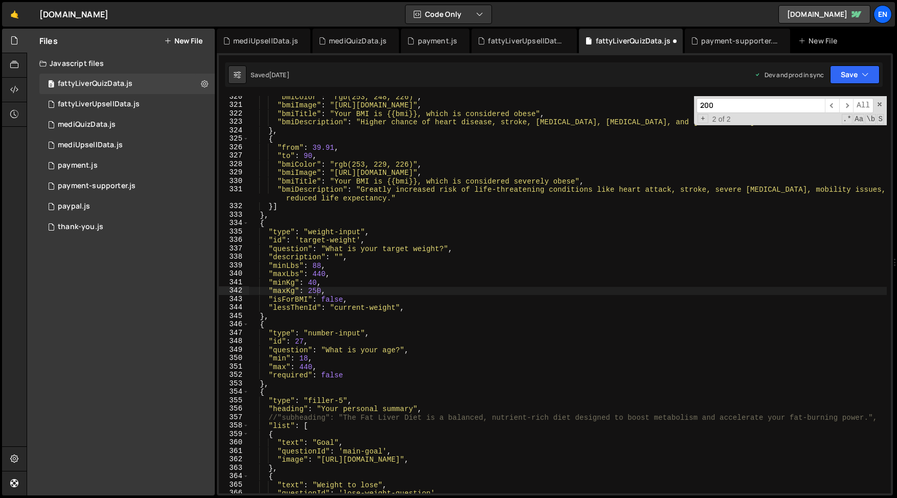
scroll to position [2256, 0]
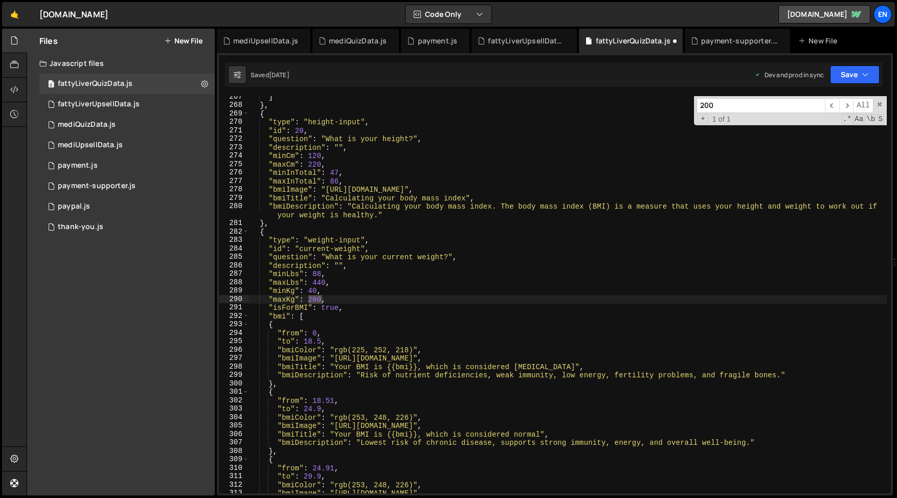
click at [315, 297] on div "] } , { "type" : "height-input" , "id" : 20 , "question" : "What is your height…" at bounding box center [567, 294] width 637 height 397
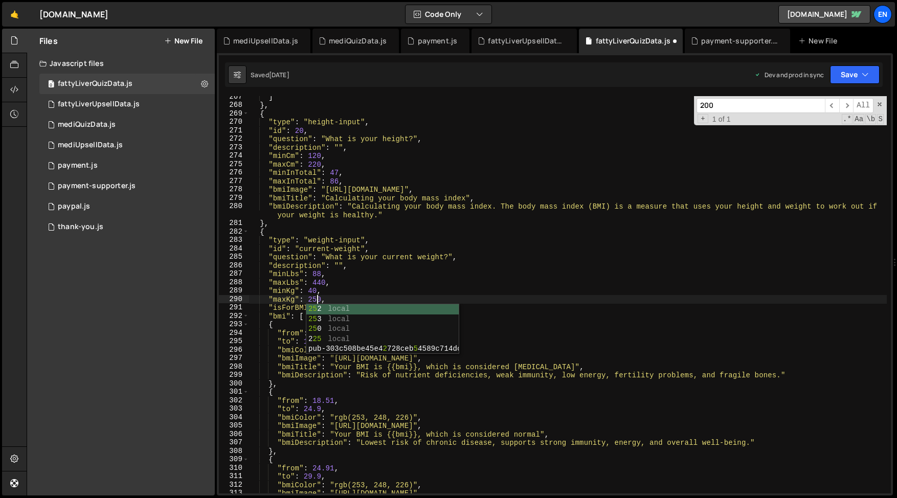
type textarea ""maxKg": 250,"
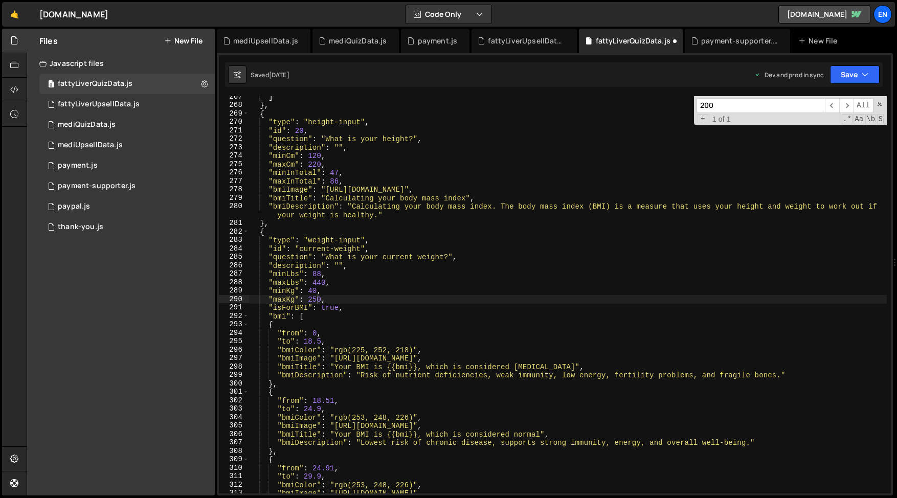
click at [727, 104] on input "200" at bounding box center [760, 105] width 128 height 15
click at [866, 74] on icon "button" at bounding box center [864, 75] width 7 height 10
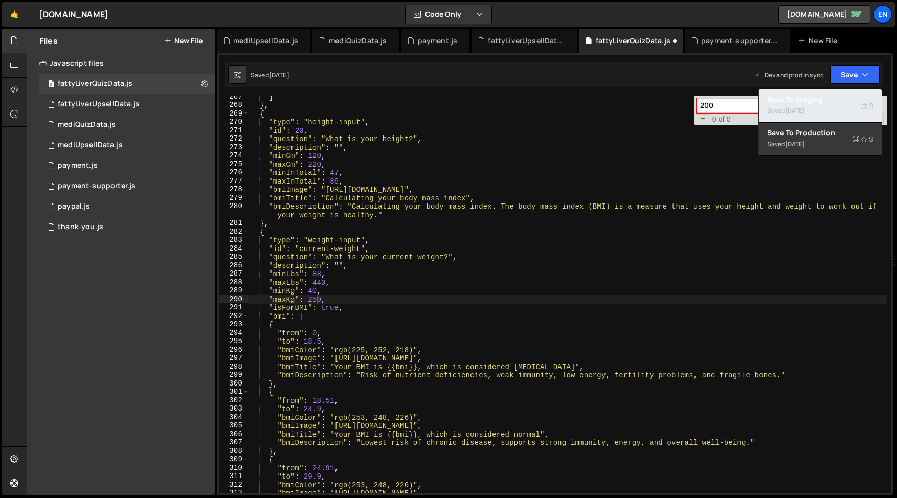
click at [812, 105] on div "Saved 1 day ago" at bounding box center [820, 111] width 106 height 12
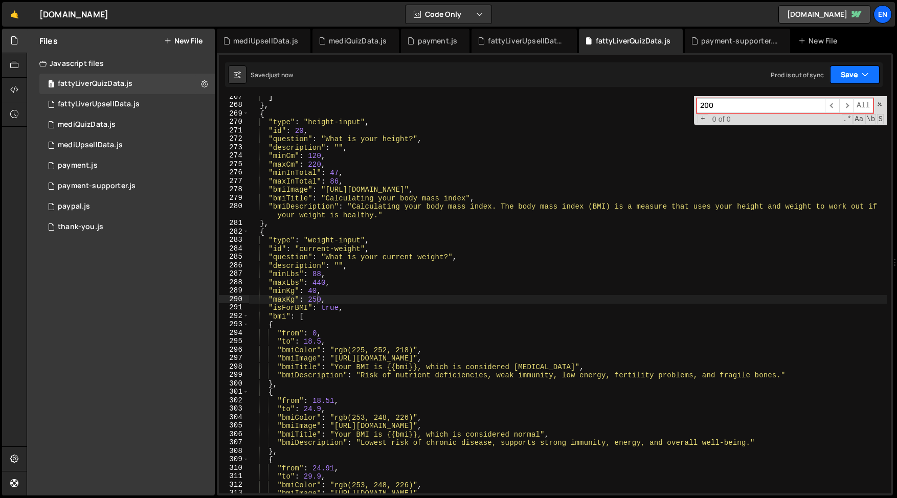
click at [844, 77] on button "Save" at bounding box center [855, 74] width 50 height 18
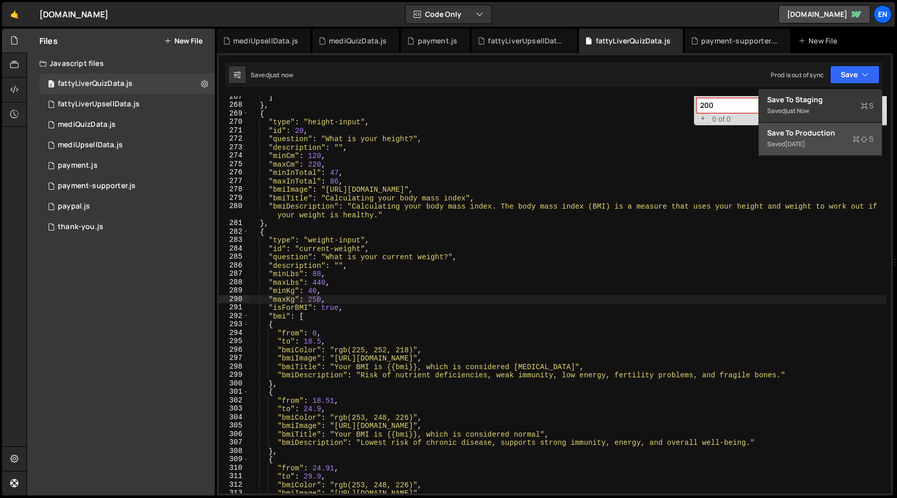
click at [820, 135] on div "Save to Production S" at bounding box center [820, 133] width 106 height 10
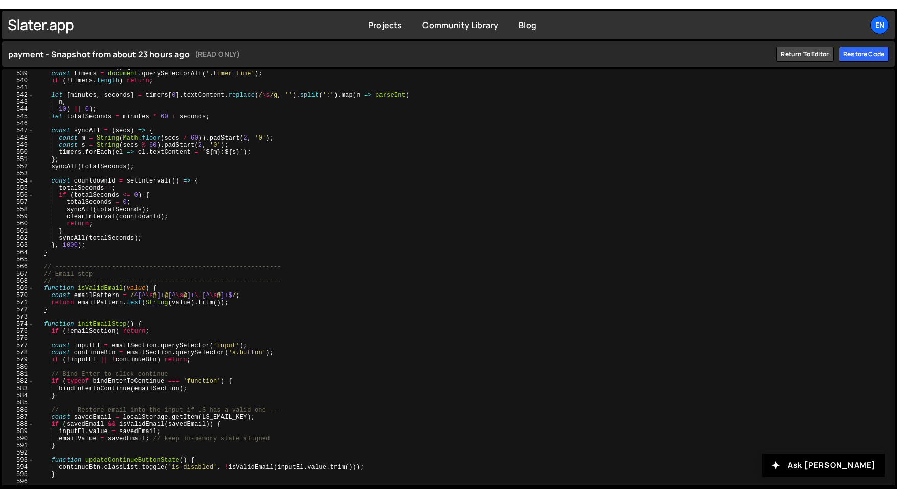
scroll to position [3849, 0]
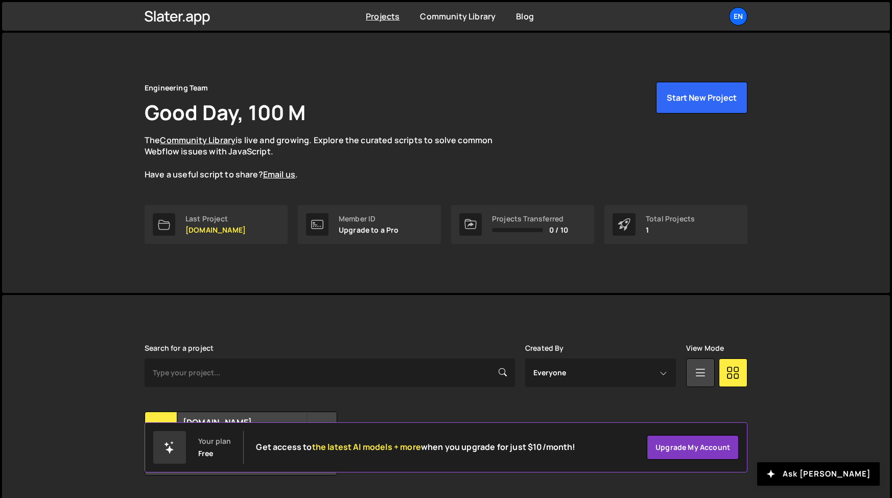
scroll to position [28, 0]
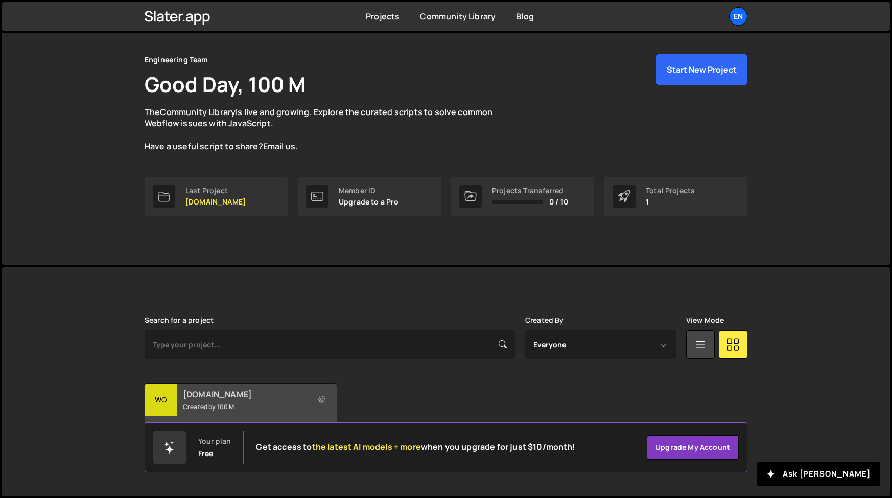
click at [195, 387] on div "[DOMAIN_NAME] Created by 100 M" at bounding box center [241, 400] width 192 height 32
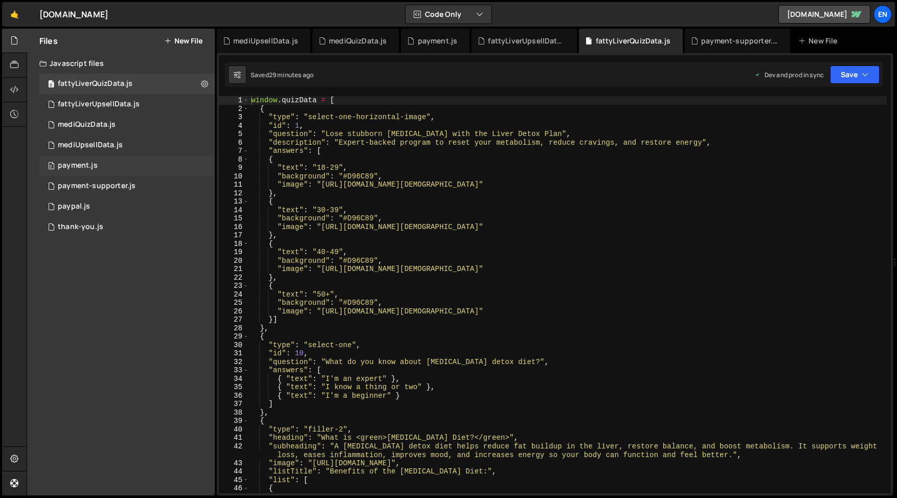
click at [80, 170] on div "payment.js" at bounding box center [78, 165] width 40 height 9
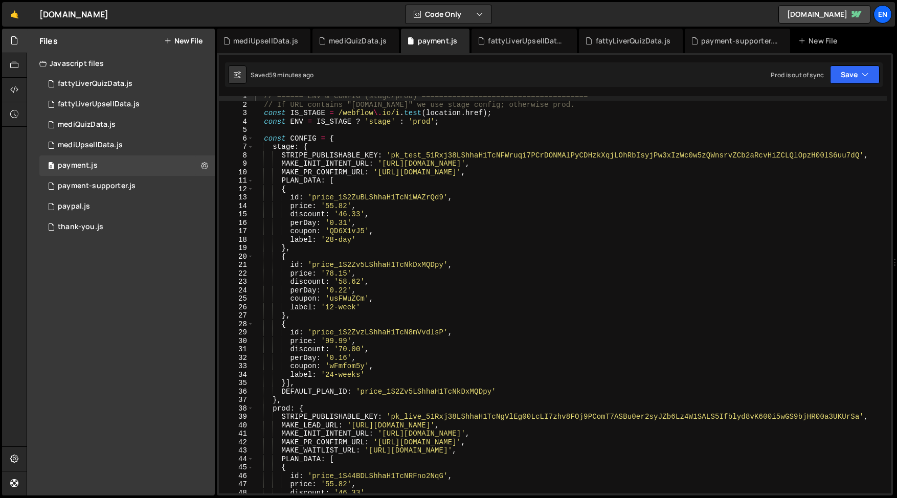
scroll to position [5, 0]
click at [868, 73] on icon "button" at bounding box center [864, 75] width 7 height 10
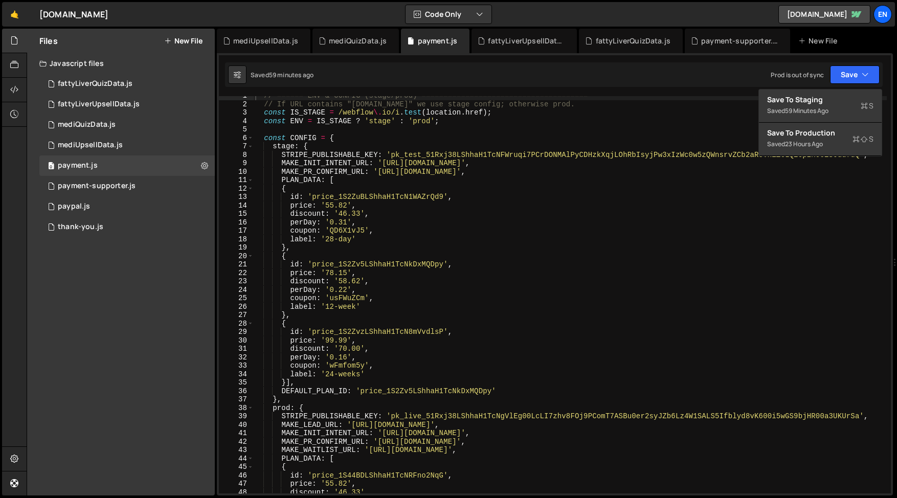
click at [622, 203] on div "// ====== ENV & CONFIG (stage/prod) ====================================== // I…" at bounding box center [569, 298] width 633 height 414
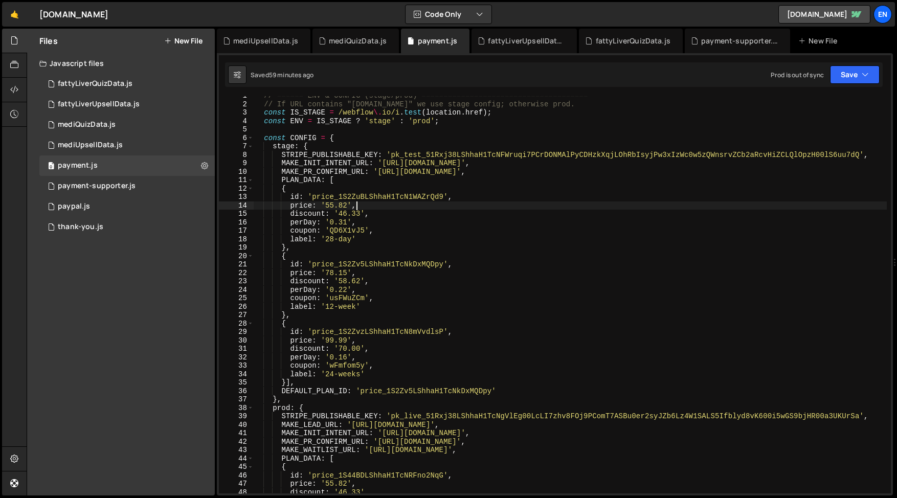
scroll to position [0, 0]
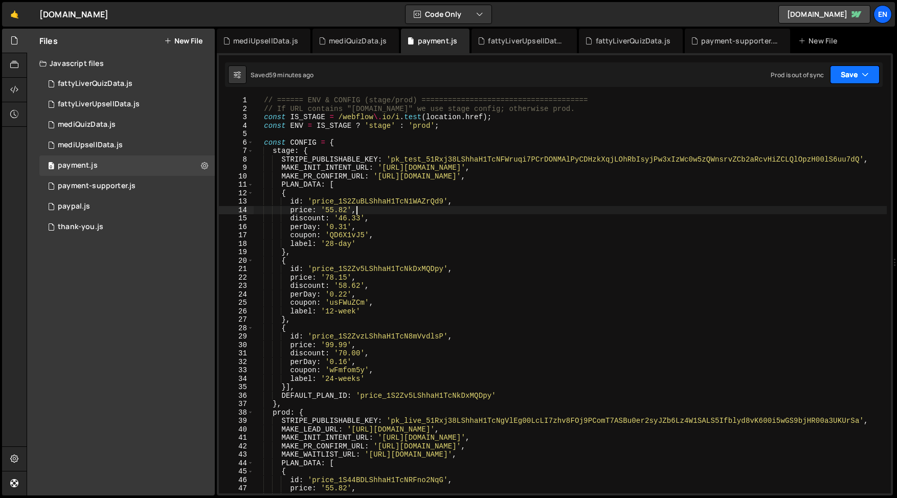
click at [855, 79] on button "Save" at bounding box center [855, 74] width 50 height 18
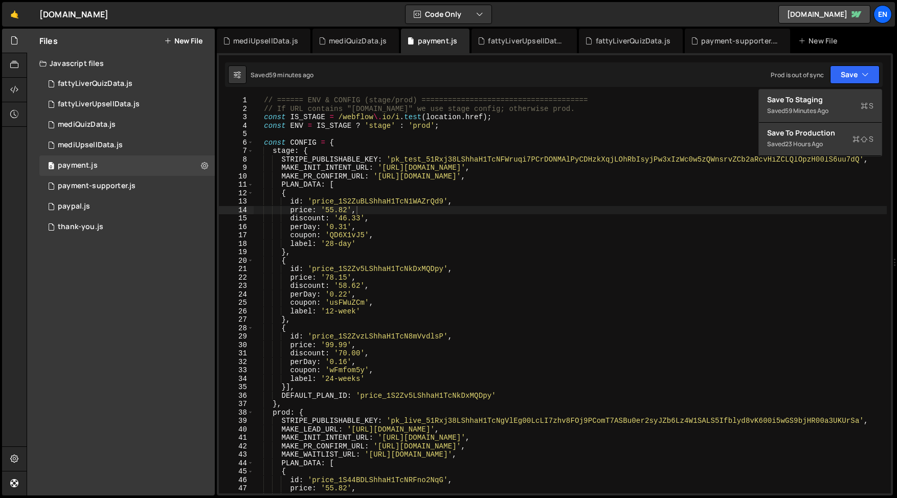
click at [612, 272] on div "// ====== ENV & CONFIG (stage/prod) ====================================== // I…" at bounding box center [569, 303] width 633 height 414
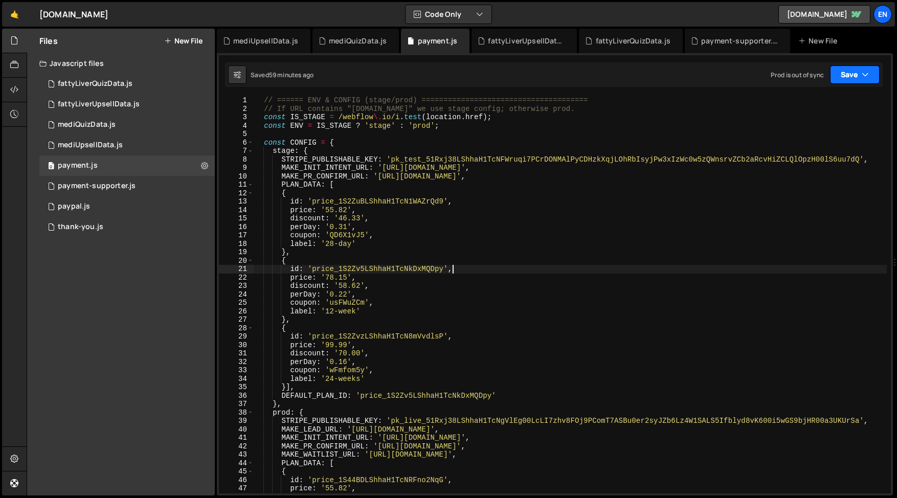
click at [865, 72] on icon "button" at bounding box center [864, 75] width 7 height 10
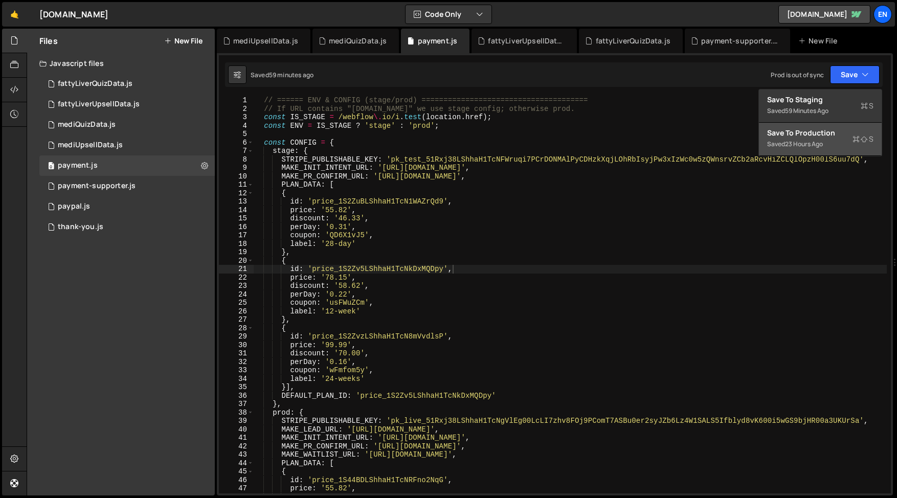
click at [806, 140] on div "23 hours ago" at bounding box center [804, 144] width 38 height 9
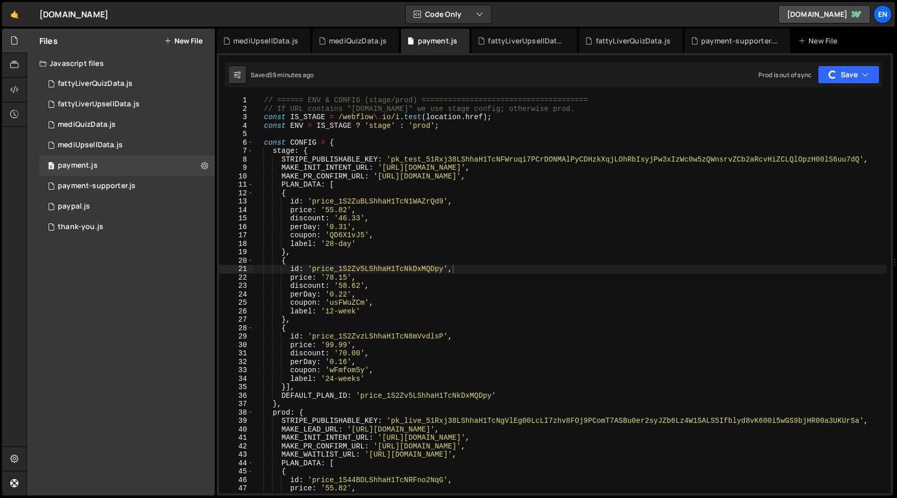
type textarea "MAKE_INIT_INTENT_URL: 'https://hook.us2.make.com/vnd7f96c5jx61hym3w93ylvfb7jaa0…"
click at [615, 167] on div "// ====== ENV & CONFIG (stage/prod) ====================================== // I…" at bounding box center [569, 303] width 633 height 414
click at [71, 86] on div "fattyLiverQuizData.js" at bounding box center [95, 83] width 75 height 9
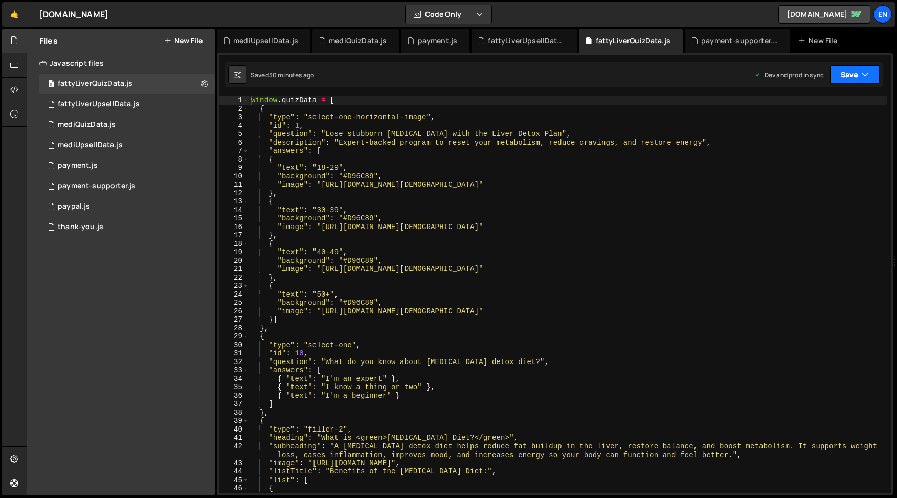
click at [853, 72] on button "Save" at bounding box center [855, 74] width 50 height 18
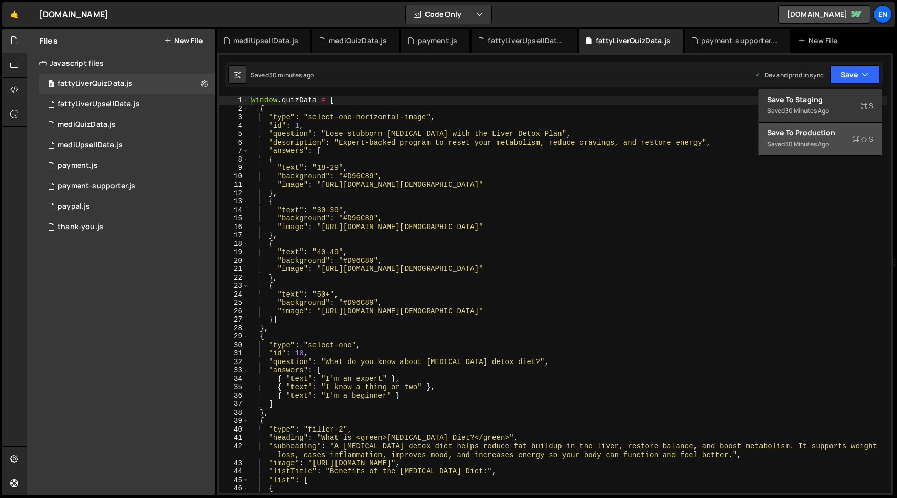
type textarea ""background": "#D96C89","
click at [606, 220] on div "window . quizData = [ { "type" : "select-one-horizontal-image" , "id" : 1 , "qu…" at bounding box center [567, 303] width 637 height 414
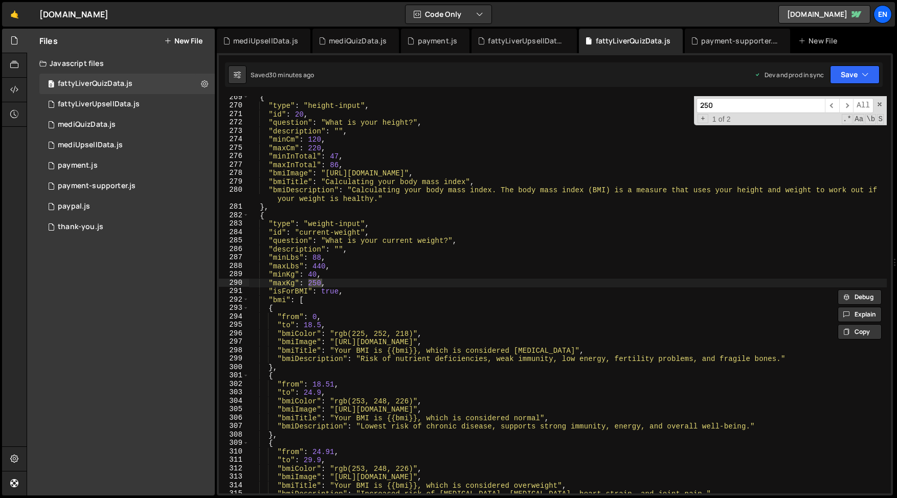
scroll to position [2271, 0]
type input "250"
click at [879, 106] on span at bounding box center [879, 104] width 7 height 7
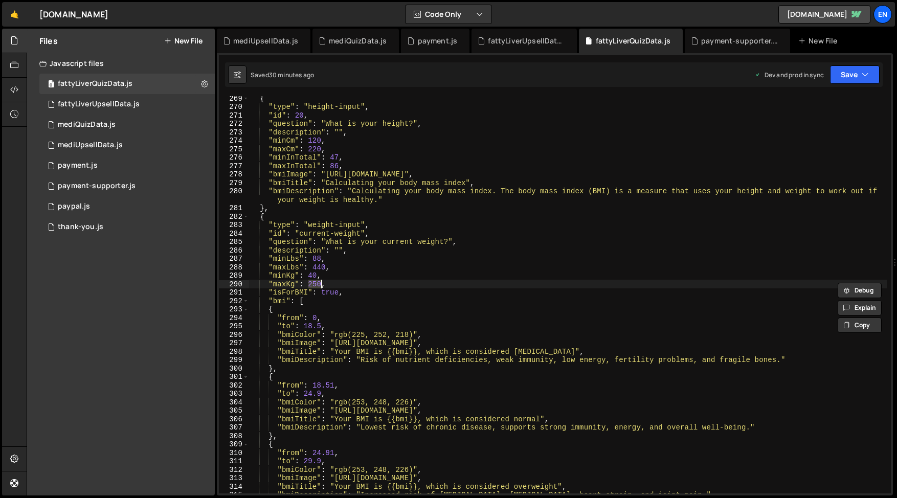
click at [428, 190] on div "{ "type" : "height-input" , "id" : 20 , "question" : "What is your height?" , "…" at bounding box center [567, 301] width 637 height 414
type textarea ""bmiDescription": "Calculating your body mass index. The body mass index (BMI) …"
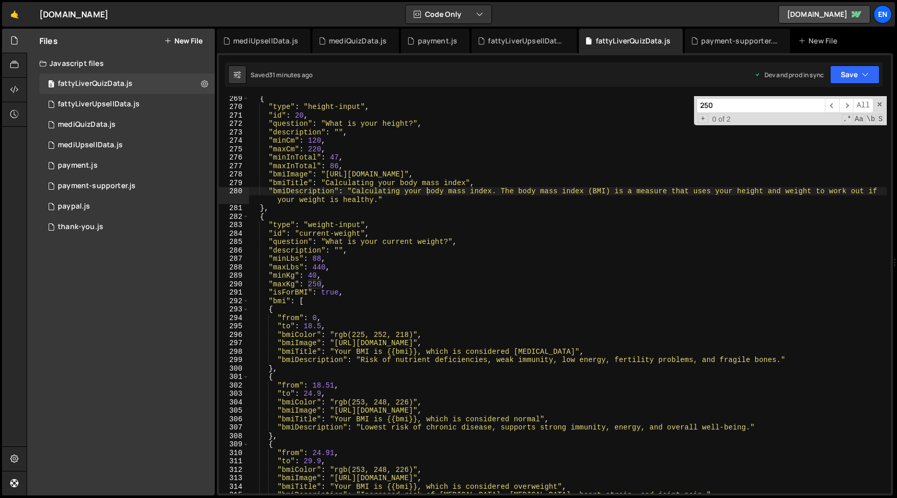
click at [374, 190] on div "{ "type" : "height-input" , "id" : 20 , "question" : "What is your height?" , "…" at bounding box center [567, 301] width 637 height 414
paste input "What is your current weight?"
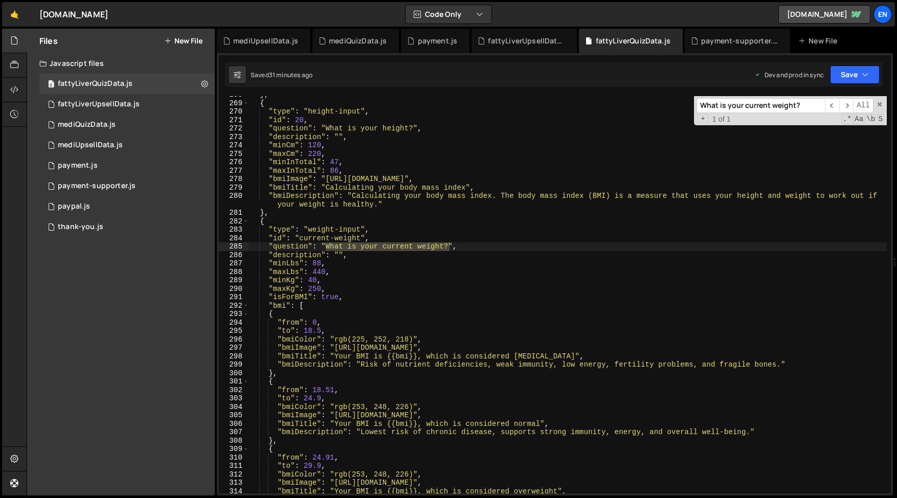
type input "What is your current weight?"
click at [70, 165] on div "payment.js" at bounding box center [78, 165] width 40 height 9
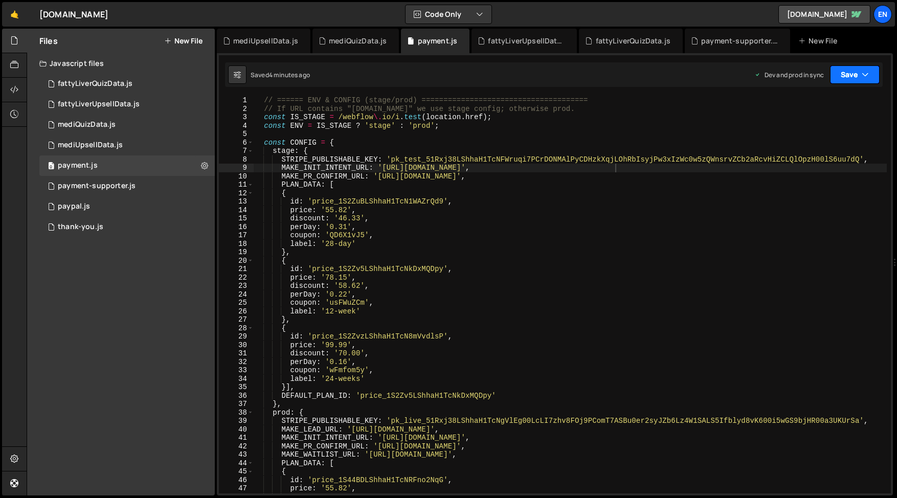
click at [873, 74] on button "Save" at bounding box center [855, 74] width 50 height 18
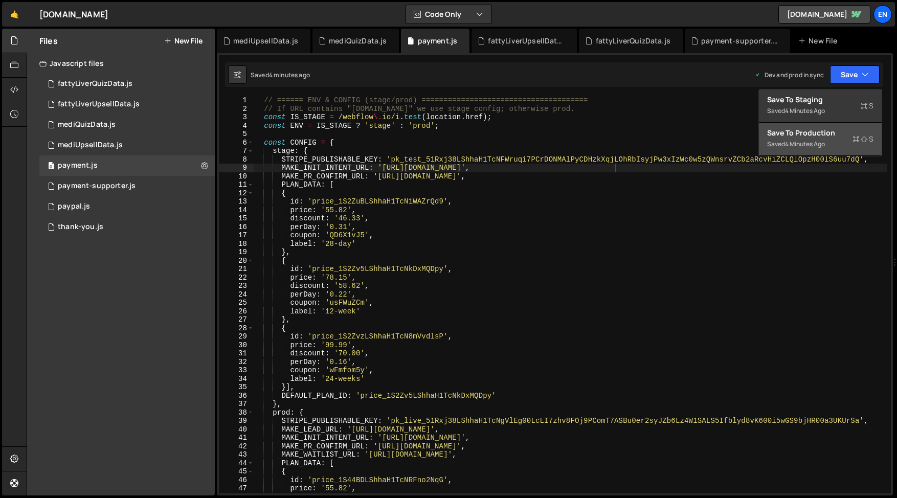
click at [512, 137] on div "// ====== ENV & CONFIG (stage/prod) ====================================== // I…" at bounding box center [569, 303] width 633 height 414
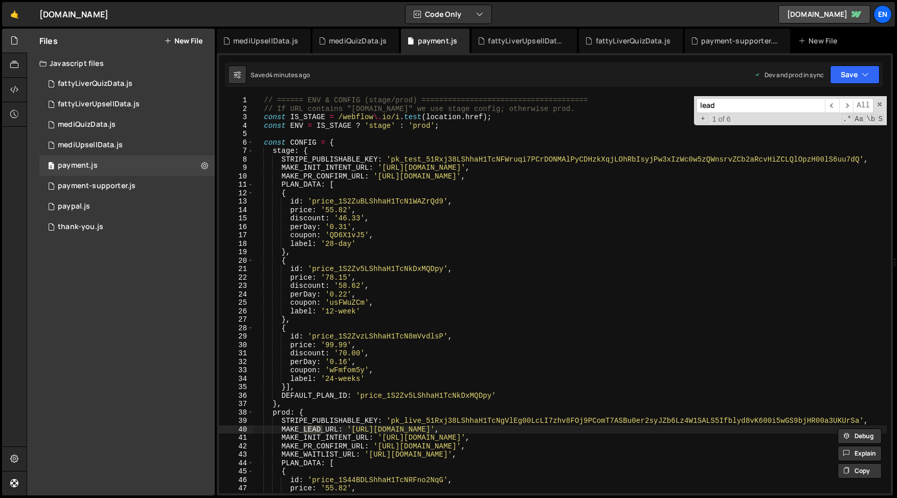
type input "lead_"
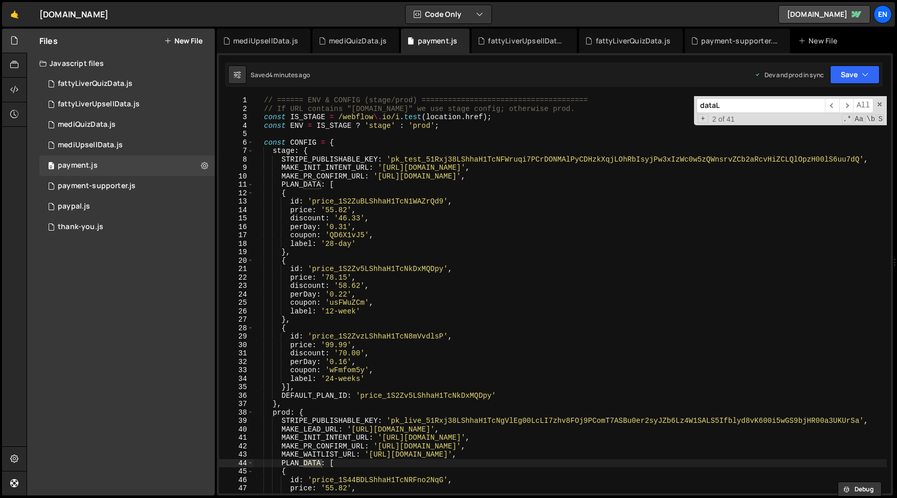
scroll to position [3984, 0]
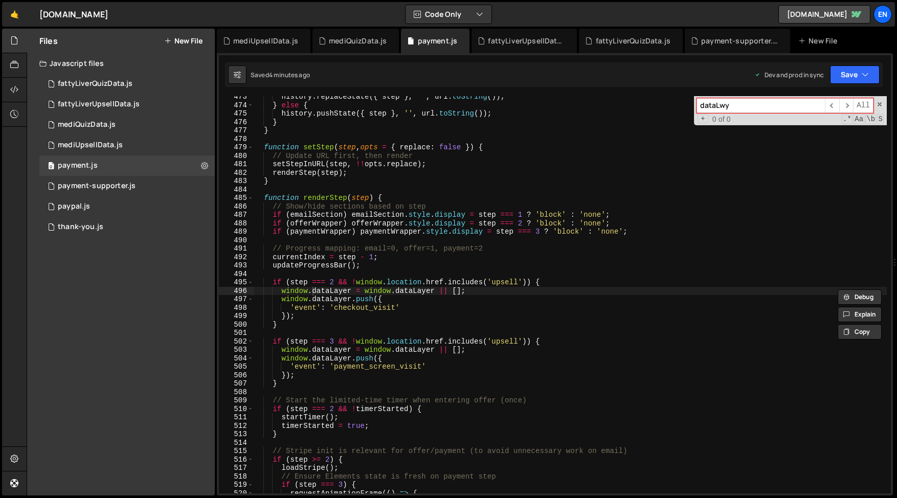
type input "dataLwy"
click at [327, 292] on div "history . replaceState ({ step } , '' , url . toString ( )) ; } else { history …" at bounding box center [569, 300] width 633 height 414
click at [327, 299] on div "history . replaceState ({ step } , '' , url . toString ( )) ; } else { history …" at bounding box center [569, 300] width 633 height 414
type textarea "window.dataLayer.push({"
click at [327, 299] on div "history . replaceState ({ step } , '' , url . toString ( )) ; } else { history …" at bounding box center [569, 300] width 633 height 414
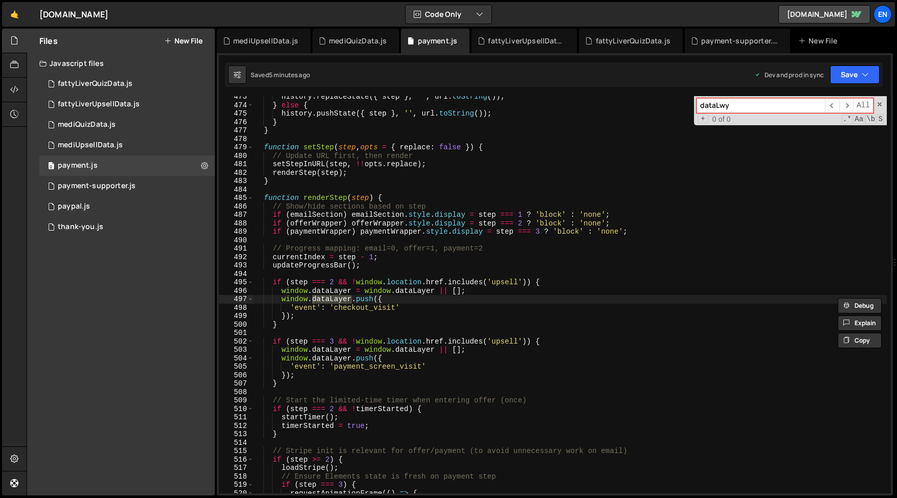
click at [718, 109] on input "dataLwy" at bounding box center [760, 105] width 128 height 15
paste input "ayer"
type input "dataLayer.push"
type textarea "window.dataLayer = window.dataLayer || [];"
click at [553, 287] on div "history . replaceState ({ step } , '' , url . toString ( )) ; } else { history …" at bounding box center [569, 300] width 633 height 414
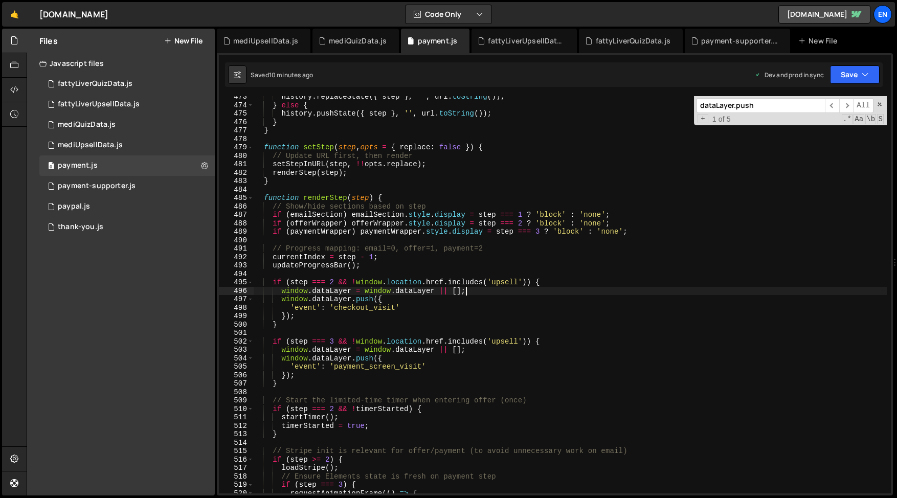
click at [397, 95] on div "XXXXXXXXXXXXXXXXXXXXXXXXXXXXXXXXXXXXXXXXXXXXXXXXXXXXXXXXXXXXXXXXXXXXXXXXXXXXXXX…" at bounding box center [555, 274] width 676 height 442
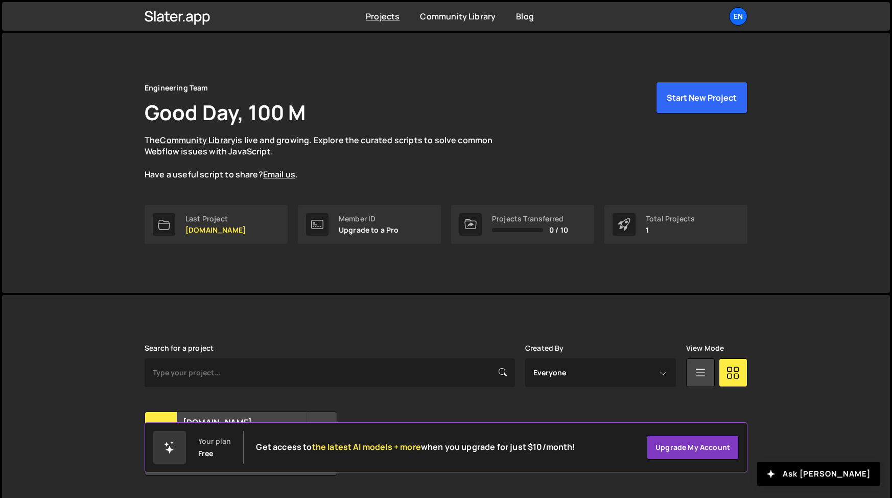
scroll to position [28, 0]
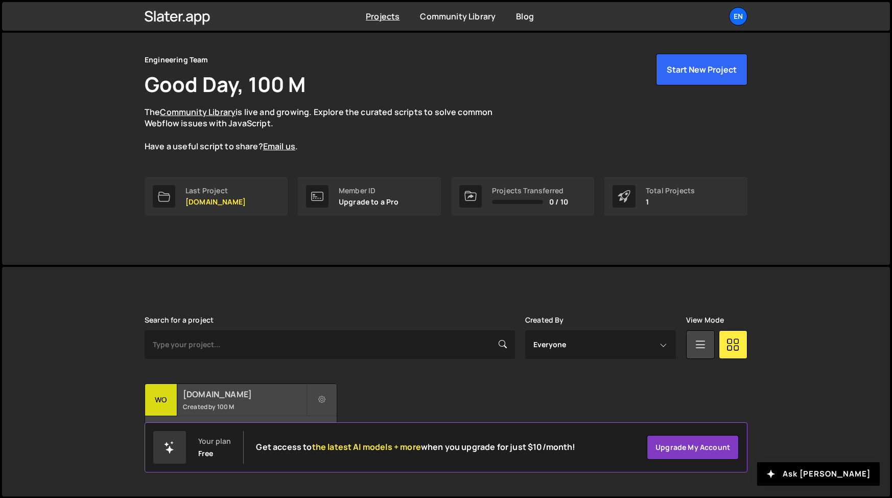
click at [170, 392] on div "wo" at bounding box center [161, 400] width 32 height 32
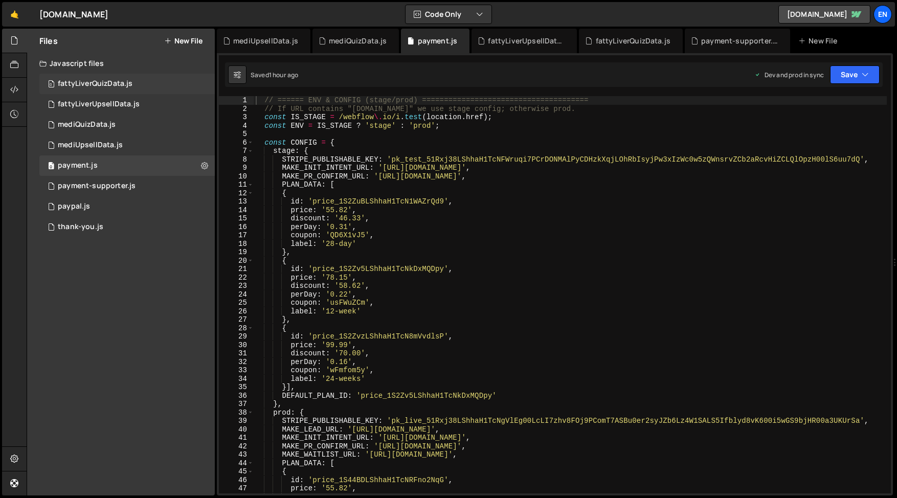
click at [95, 80] on div "fattyLiverQuizData.js" at bounding box center [95, 83] width 75 height 9
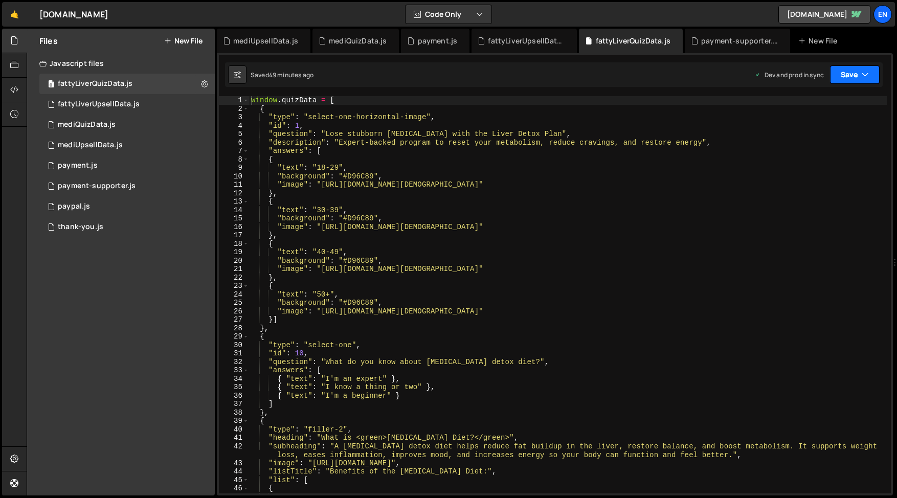
click at [868, 80] on button "Save" at bounding box center [855, 74] width 50 height 18
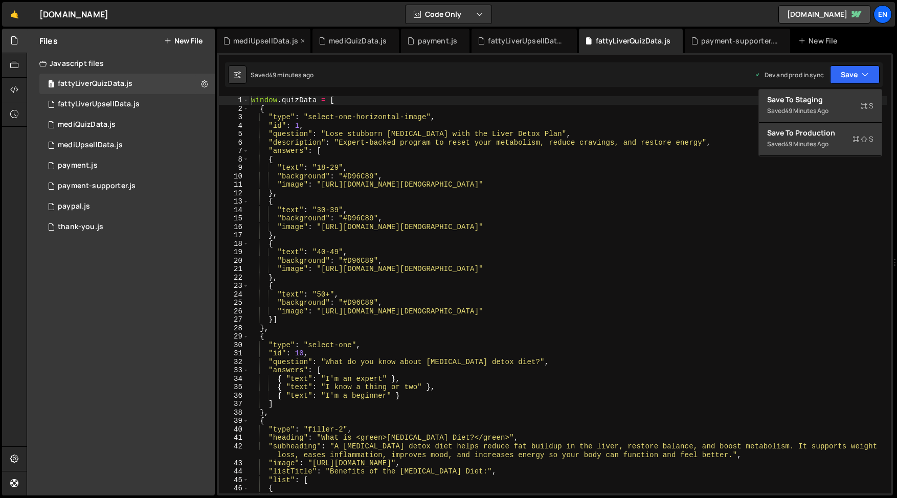
click at [301, 40] on icon at bounding box center [302, 41] width 7 height 10
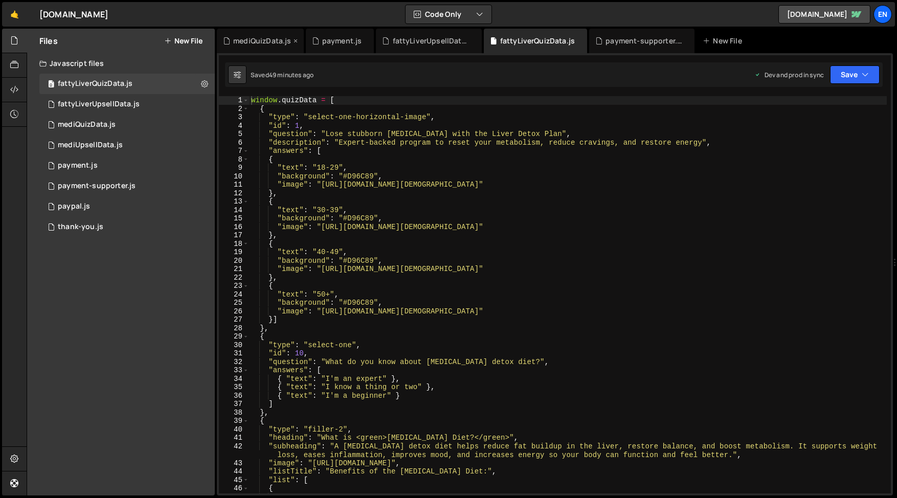
click at [301, 40] on div "mediQuizData.js" at bounding box center [260, 41] width 87 height 25
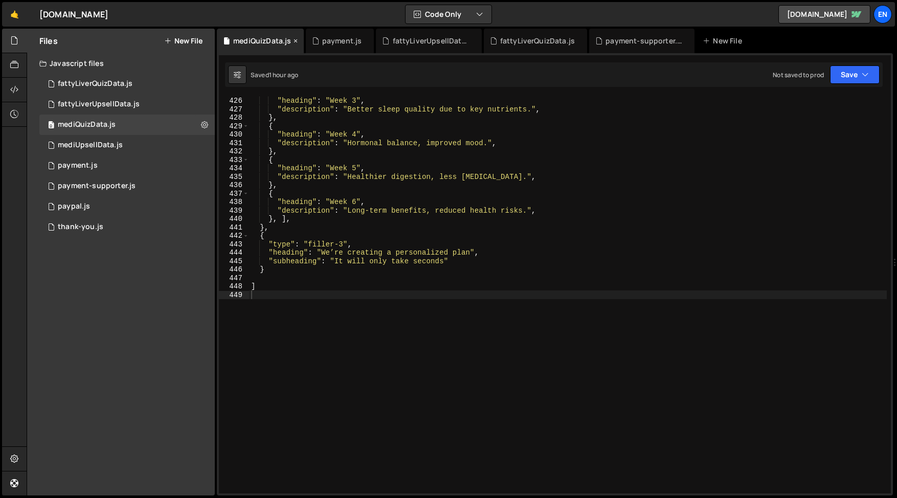
scroll to position [3609, 0]
click at [294, 40] on icon at bounding box center [295, 41] width 7 height 10
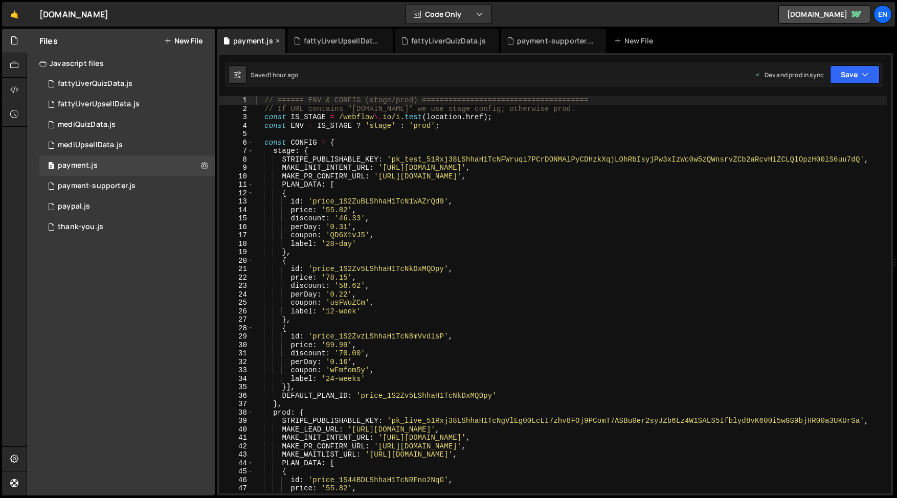
click at [277, 42] on icon at bounding box center [277, 41] width 7 height 10
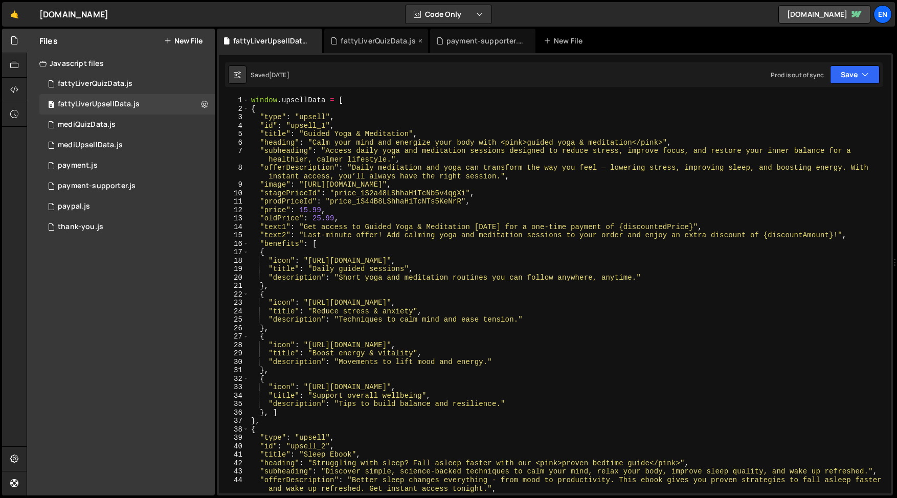
click at [0, 0] on icon at bounding box center [0, 0] width 0 height 0
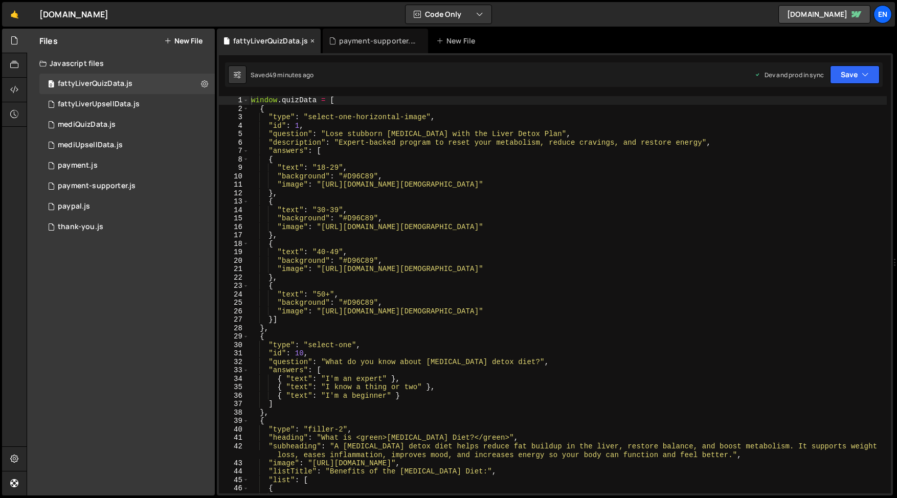
click at [312, 42] on icon at bounding box center [312, 41] width 7 height 10
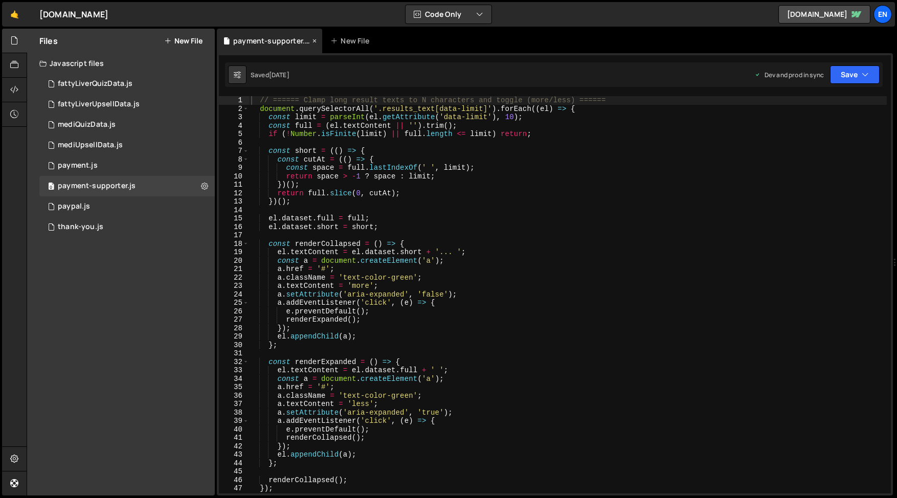
click at [311, 42] on icon at bounding box center [314, 41] width 7 height 10
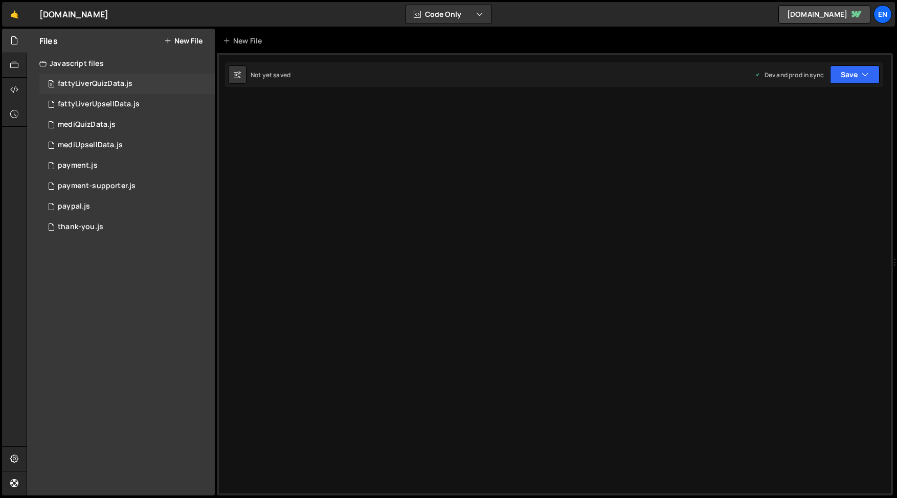
click at [101, 90] on div "0 fattyLiverQuizData.js 0" at bounding box center [126, 84] width 175 height 20
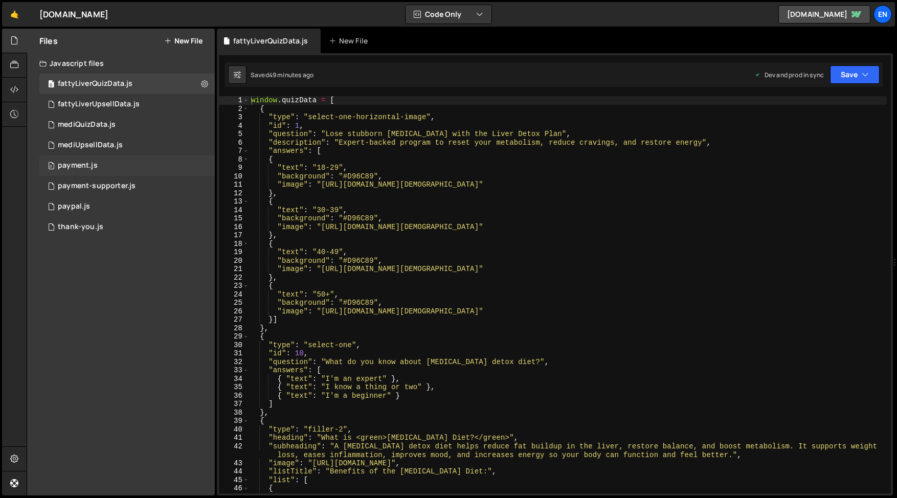
click at [73, 162] on div "payment.js" at bounding box center [78, 165] width 40 height 9
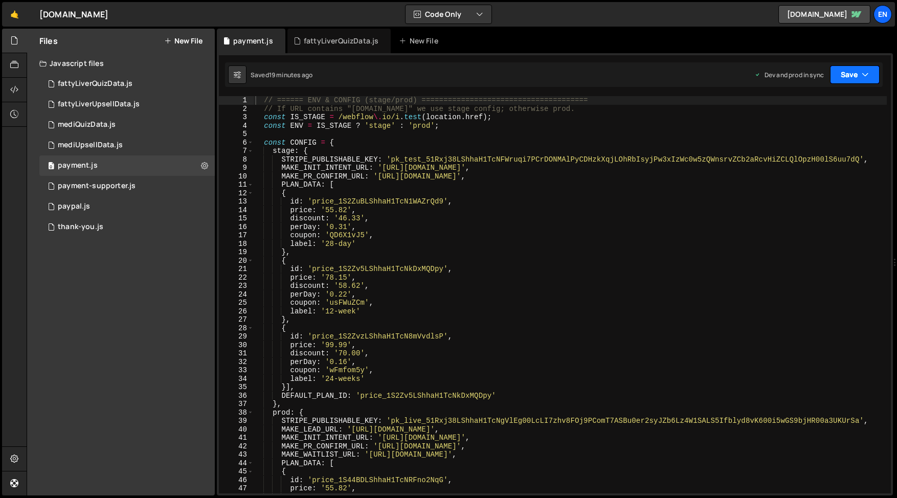
click at [866, 71] on icon "button" at bounding box center [864, 75] width 7 height 10
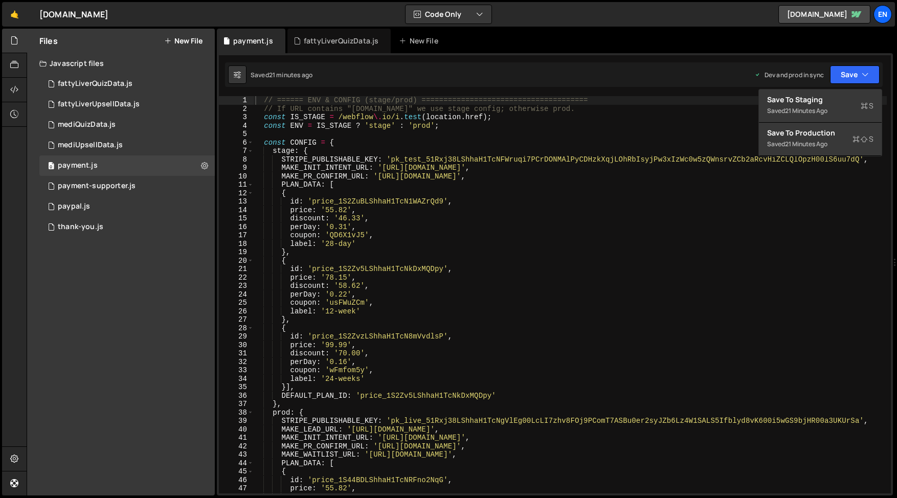
click at [660, 194] on div "// ====== ENV & CONFIG (stage/prod) ====================================== // I…" at bounding box center [569, 303] width 633 height 414
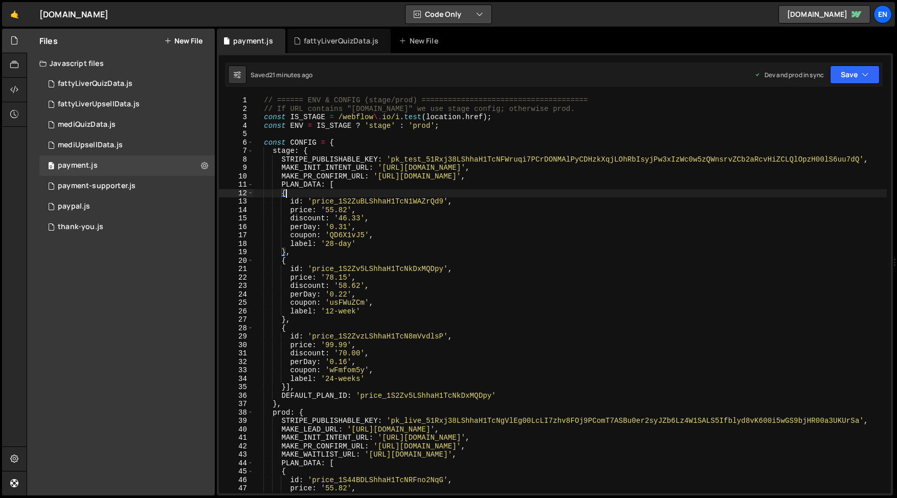
click at [432, 17] on button "Code Only" at bounding box center [448, 14] width 86 height 18
type textarea "MAKE_PR_CONFIRM_URL: 'https://hook.us2.make.com/92eswj0gqnvw5g3ahpi592irpczgoy8…"
click at [356, 176] on div "// ====== ENV & CONFIG (stage/prod) ====================================== // I…" at bounding box center [569, 303] width 633 height 414
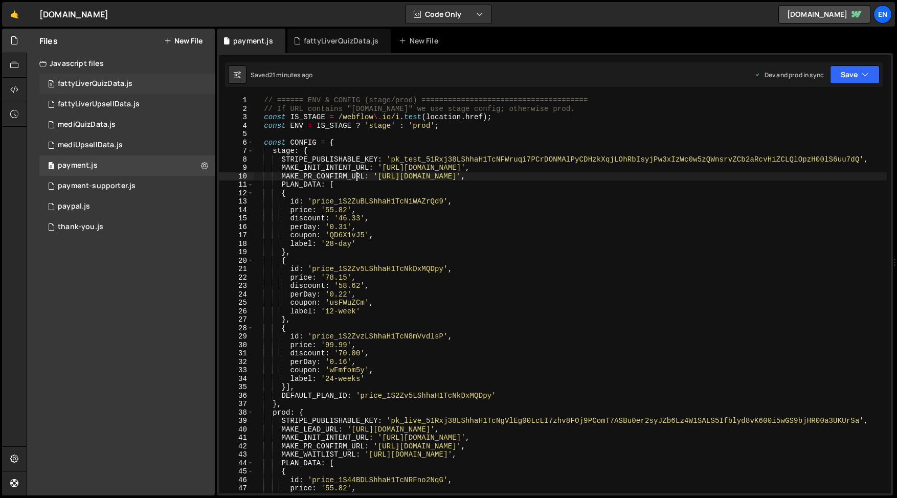
click at [78, 87] on div "fattyLiverQuizData.js" at bounding box center [95, 83] width 75 height 9
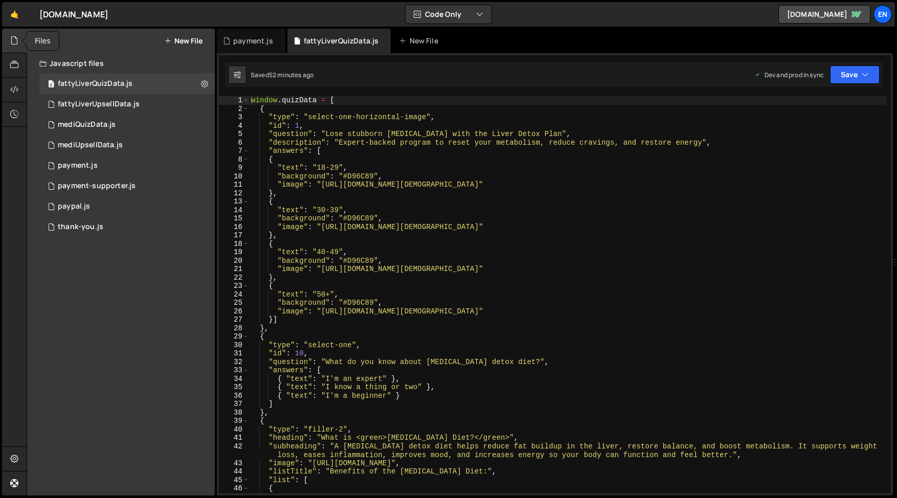
click at [12, 51] on div at bounding box center [14, 41] width 25 height 25
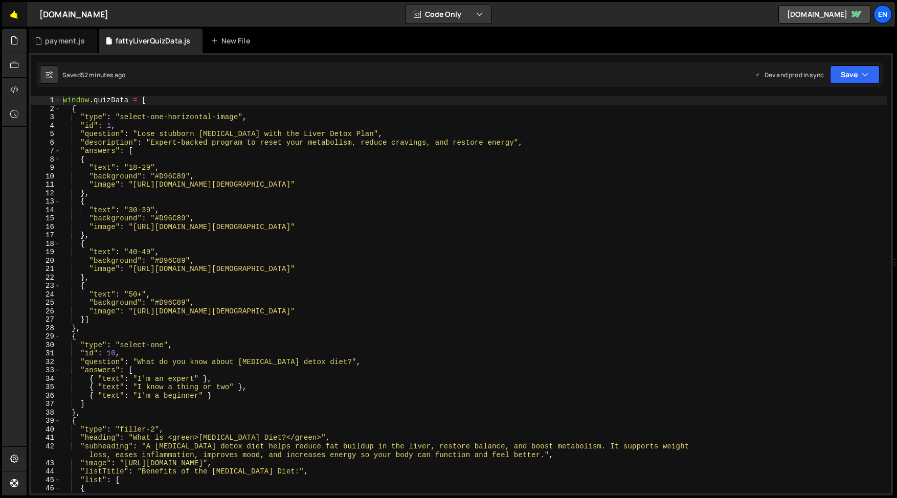
click at [12, 15] on link "🤙" at bounding box center [14, 14] width 25 height 25
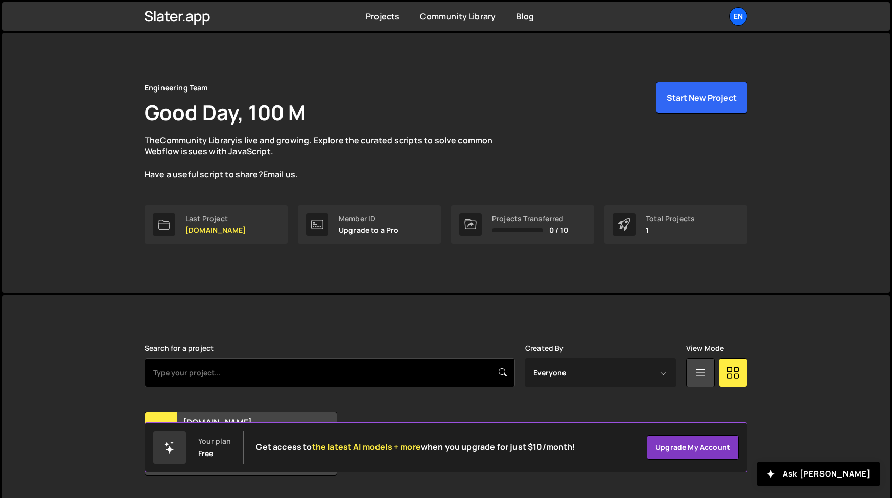
scroll to position [28, 0]
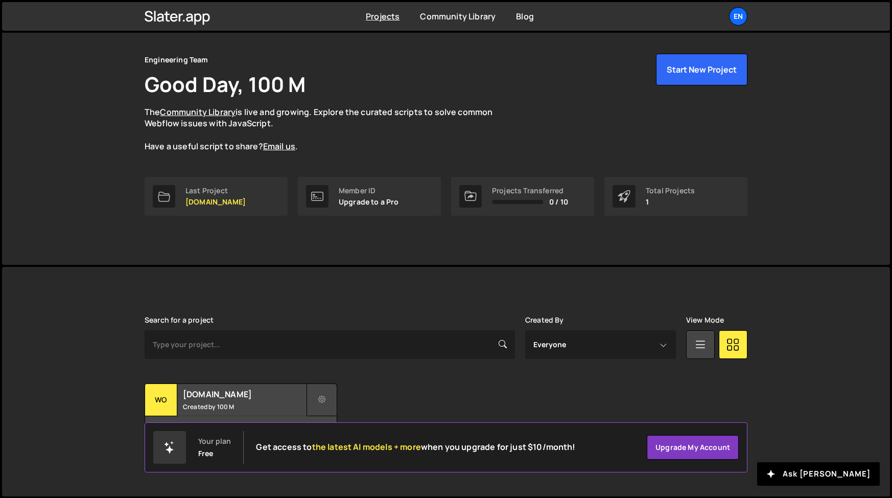
click at [318, 397] on icon at bounding box center [321, 400] width 7 height 10
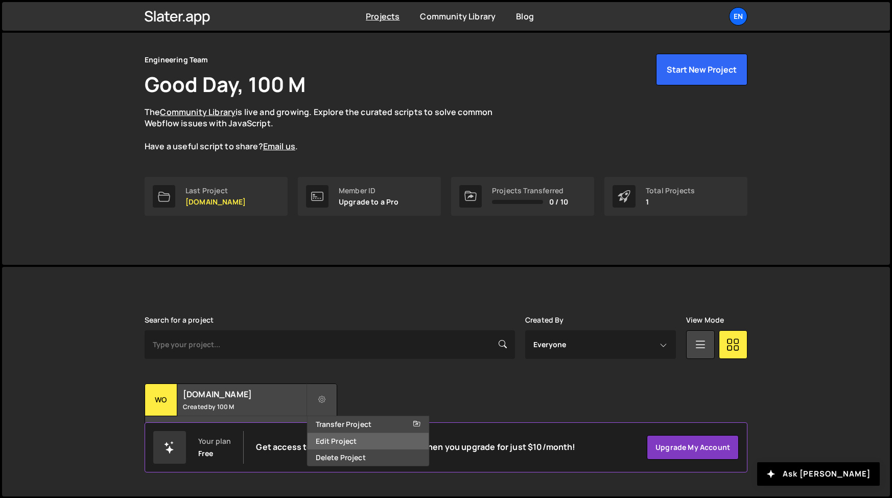
click at [324, 442] on link "Edit Project" at bounding box center [369, 441] width 122 height 16
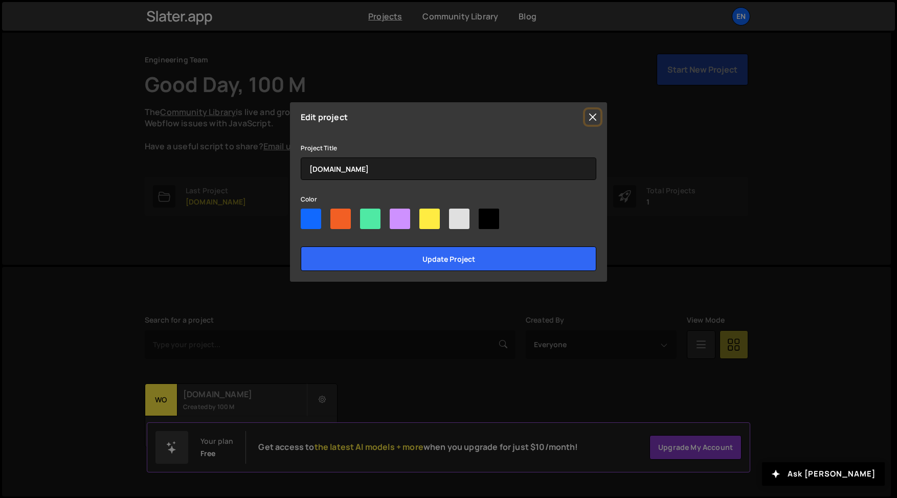
click at [590, 116] on button "Close" at bounding box center [592, 116] width 15 height 15
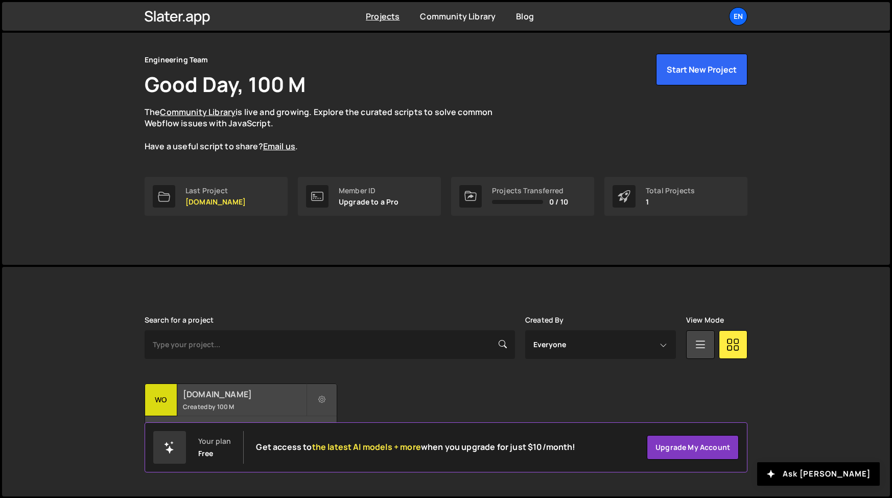
click at [165, 399] on div "wo" at bounding box center [161, 400] width 32 height 32
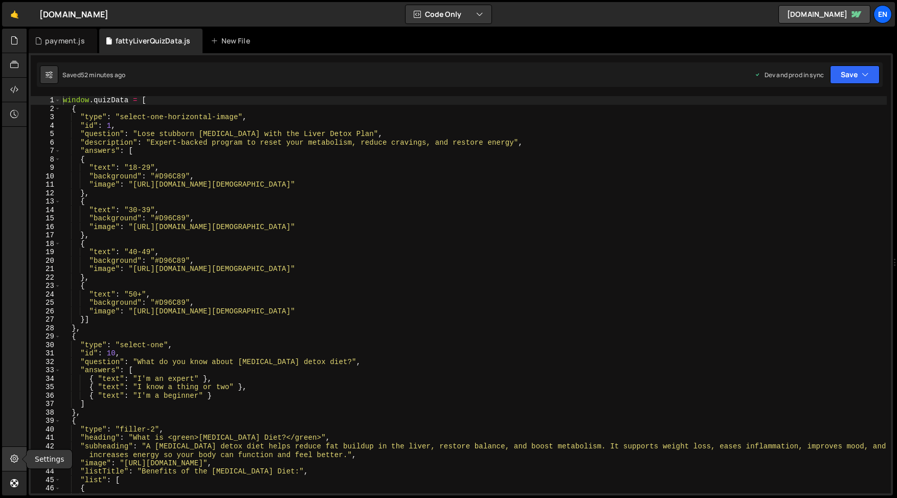
click at [10, 462] on icon at bounding box center [14, 458] width 8 height 11
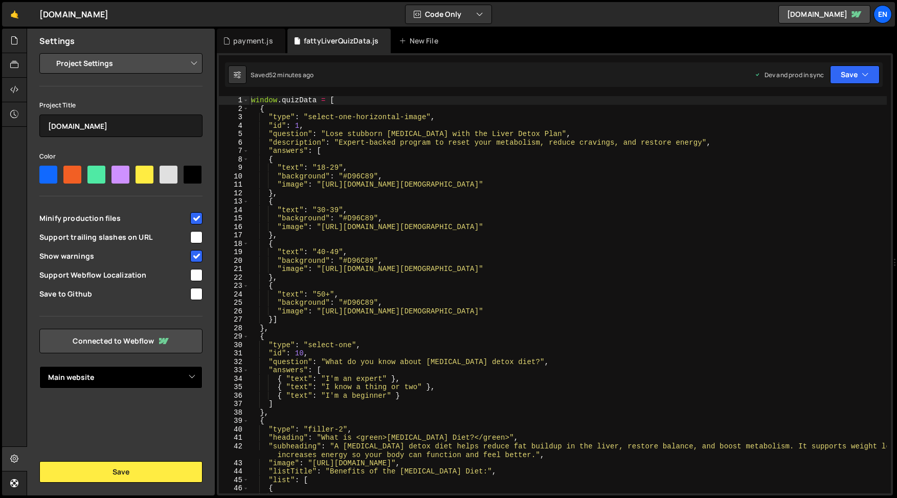
click at [85, 382] on select "Select Project Main website" at bounding box center [120, 377] width 163 height 22
click at [244, 78] on button at bounding box center [237, 74] width 18 height 18
select select "editor"
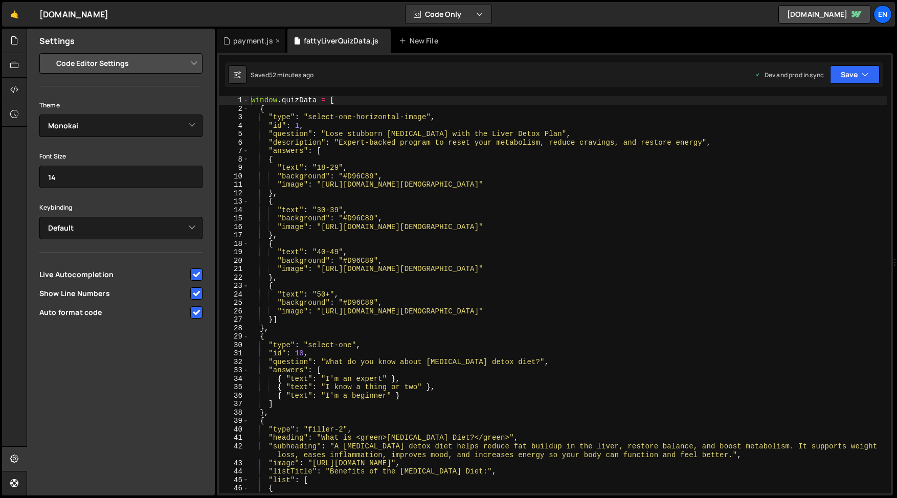
click at [261, 41] on div "payment.js" at bounding box center [253, 41] width 40 height 10
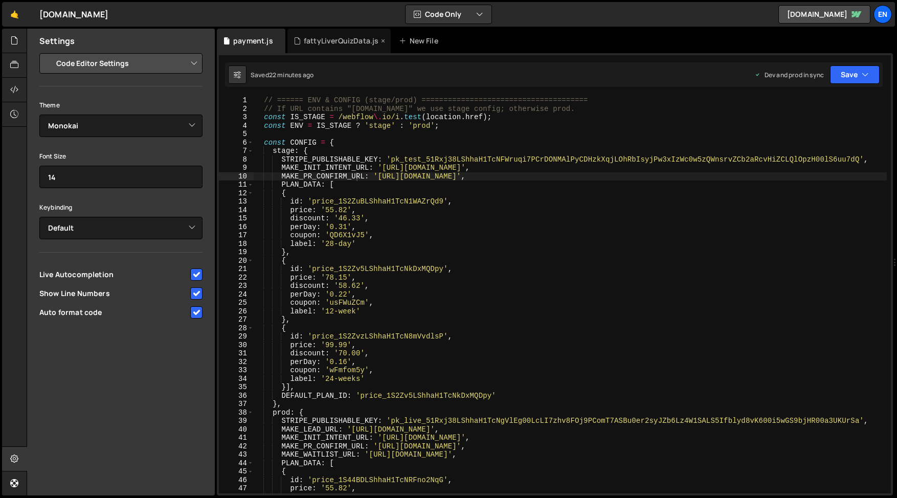
click at [333, 48] on div "fattyLiverQuizData.js" at bounding box center [339, 41] width 104 height 25
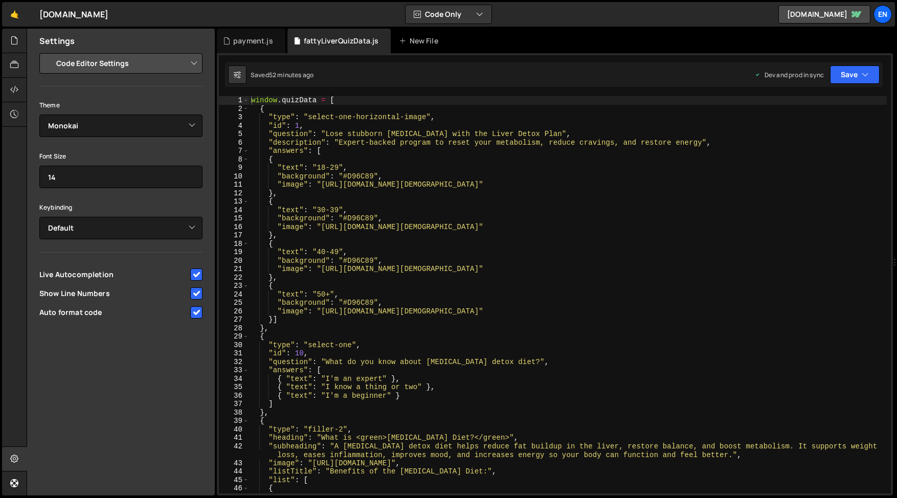
click at [890, 19] on link "En" at bounding box center [882, 14] width 18 height 18
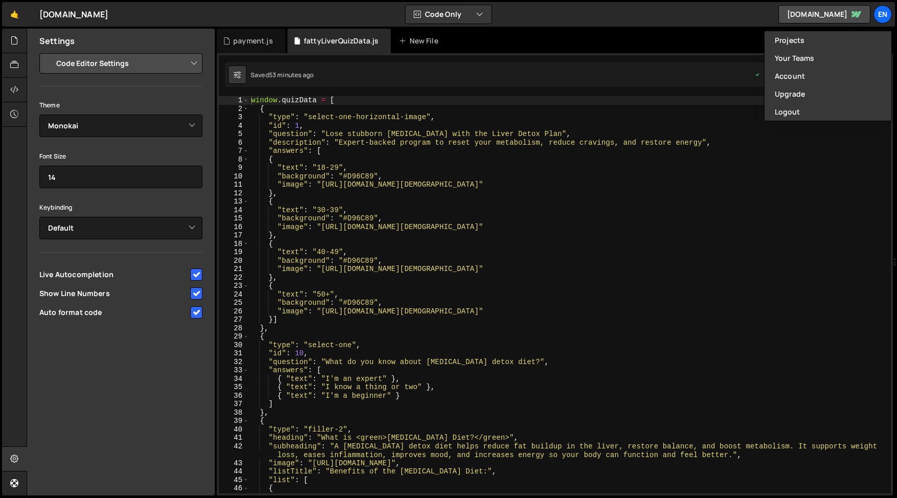
click at [461, 295] on div "window . quizData = [ { "type" : "select-one-horizontal-image" , "id" : 1 , "qu…" at bounding box center [567, 303] width 637 height 414
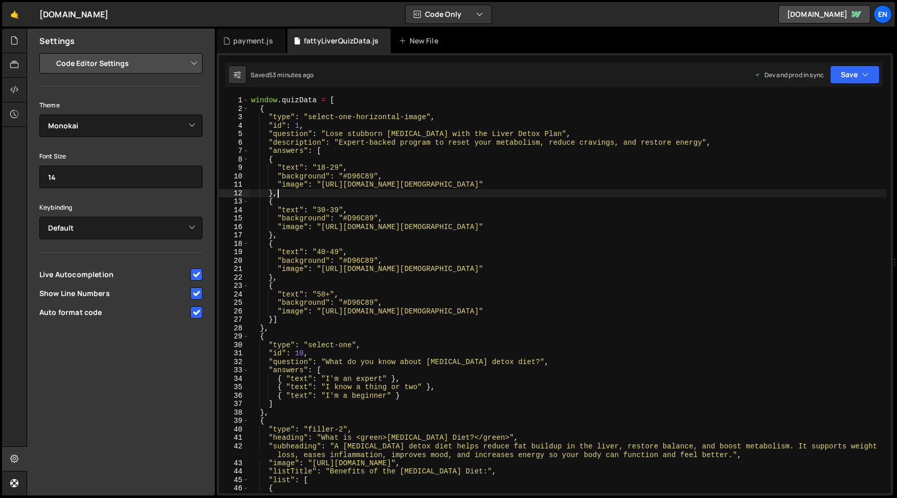
click at [457, 196] on div "window . quizData = [ { "type" : "select-one-horizontal-image" , "id" : 1 , "qu…" at bounding box center [567, 303] width 637 height 414
type textarea "},"
click at [240, 38] on div "payment.js" at bounding box center [253, 41] width 40 height 10
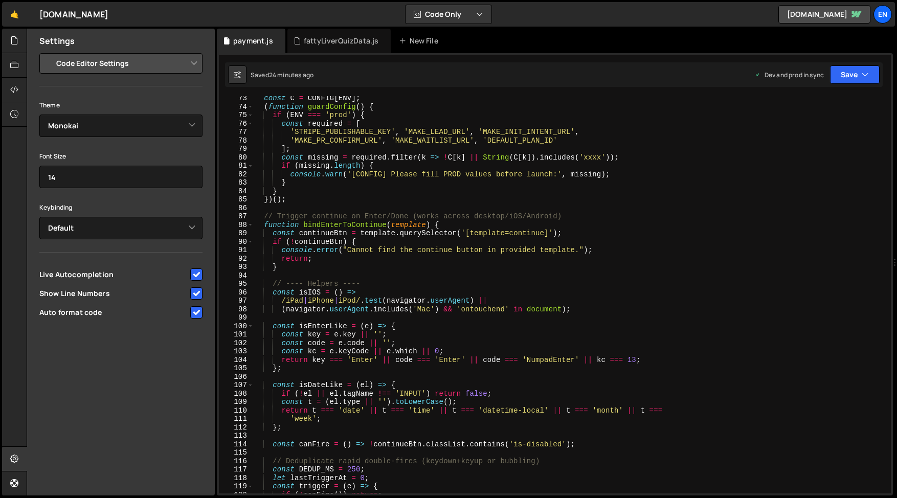
scroll to position [609, 0]
click at [4, 65] on div at bounding box center [14, 65] width 25 height 25
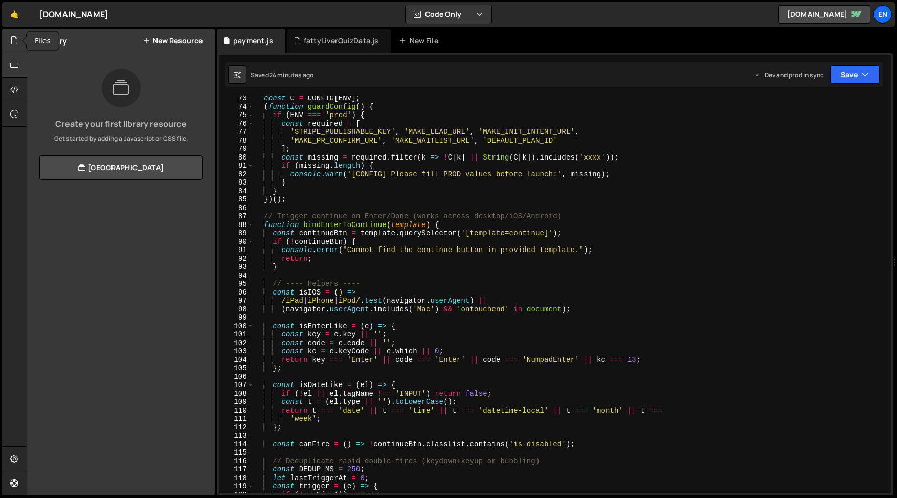
click at [13, 38] on icon at bounding box center [14, 40] width 8 height 11
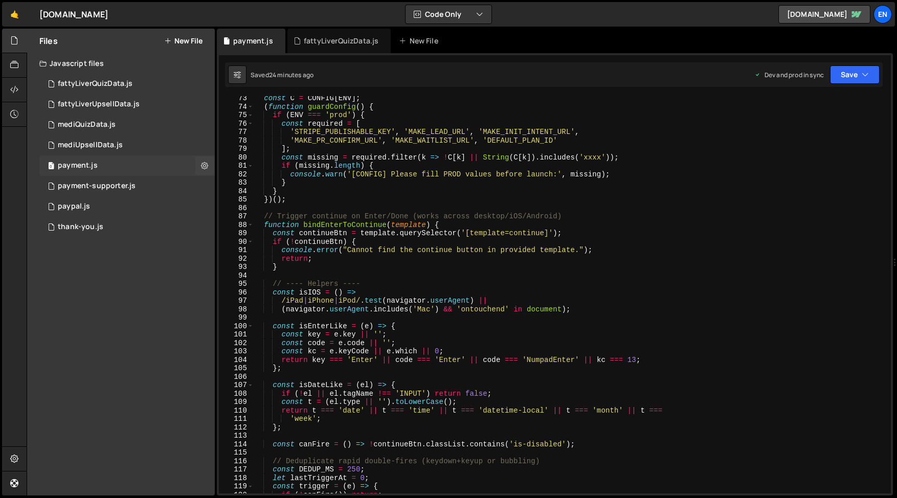
click at [68, 165] on div "payment.js" at bounding box center [78, 165] width 40 height 9
type textarea "console.warn('[CONFIG] Please fill PROD values before launch:', missing);"
click at [286, 177] on div "const C = CONFIG [ ENV ] ; ( function guardConfig ( ) { if ( ENV === 'prod' ) {…" at bounding box center [569, 301] width 633 height 414
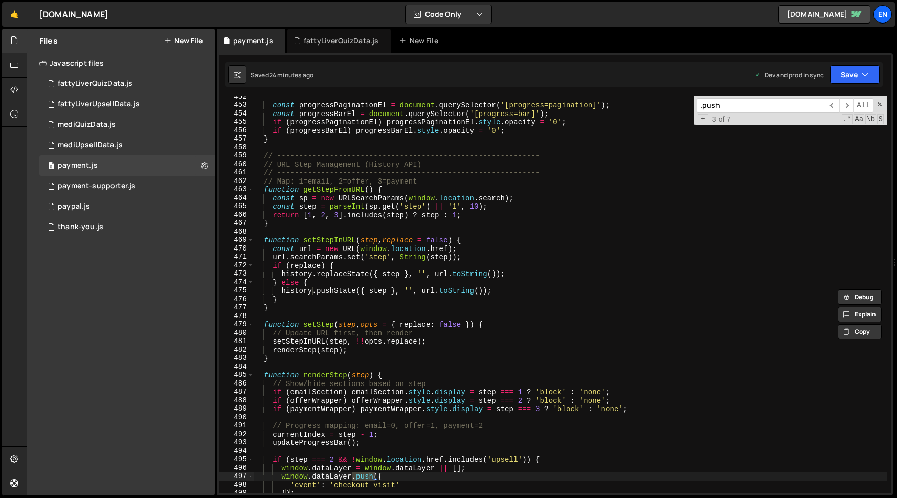
scroll to position [4052, 0]
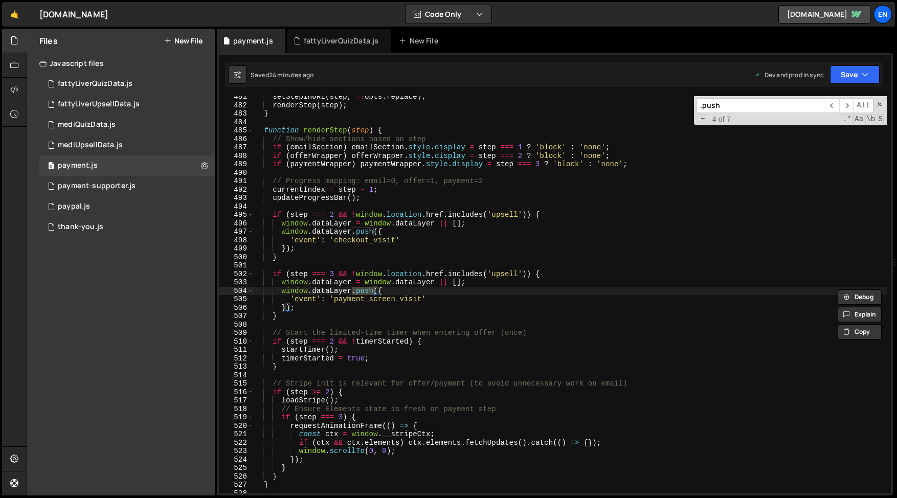
type input ".push"
click at [345, 301] on div "setStepInURL ( step , !! opts . replace ) ; renderStep ( step ) ; } function re…" at bounding box center [569, 300] width 633 height 414
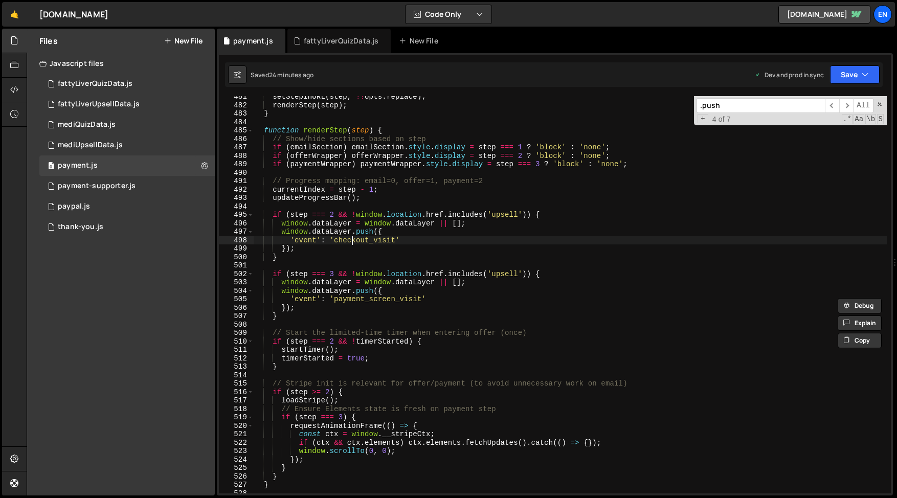
click at [354, 243] on div "setStepInURL ( step , !! opts . replace ) ; renderStep ( step ) ; } function re…" at bounding box center [569, 300] width 633 height 414
click at [730, 106] on input ".push" at bounding box center [760, 105] width 128 height 15
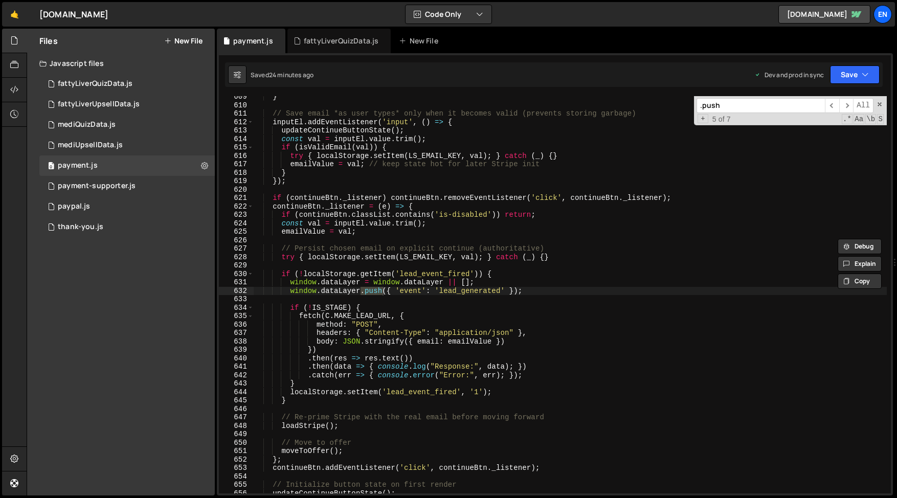
scroll to position [5132, 0]
type textarea "window.dataLayer.push({ 'event': 'lead_generated' });"
click at [453, 291] on div "} // Save email *as user types* only when it becomes valid (prevents storing ga…" at bounding box center [569, 300] width 633 height 414
